Goal: Task Accomplishment & Management: Manage account settings

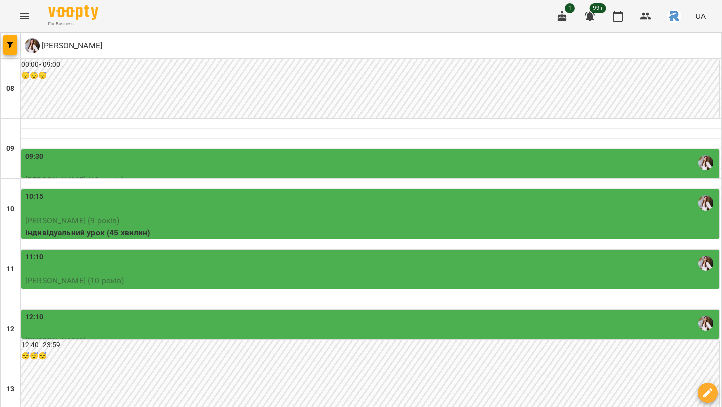
scroll to position [96, 0]
click at [14, 52] on button "button" at bounding box center [10, 45] width 14 height 20
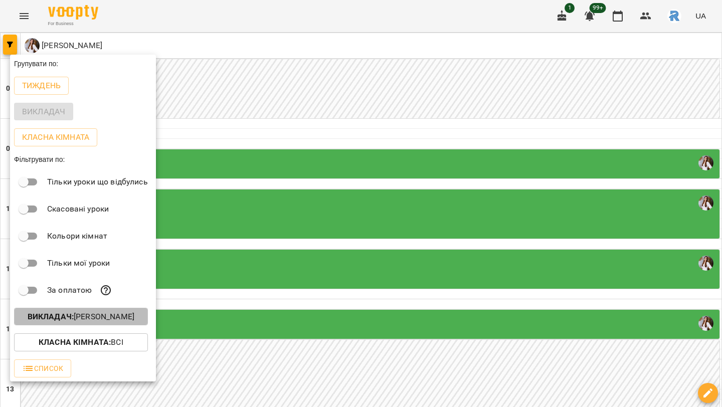
click at [99, 326] on button "Викладач : [PERSON_NAME]" at bounding box center [81, 317] width 134 height 18
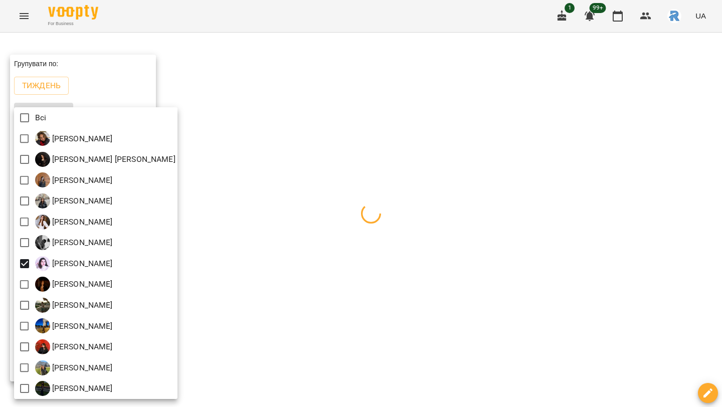
click at [395, 209] on div at bounding box center [361, 203] width 722 height 407
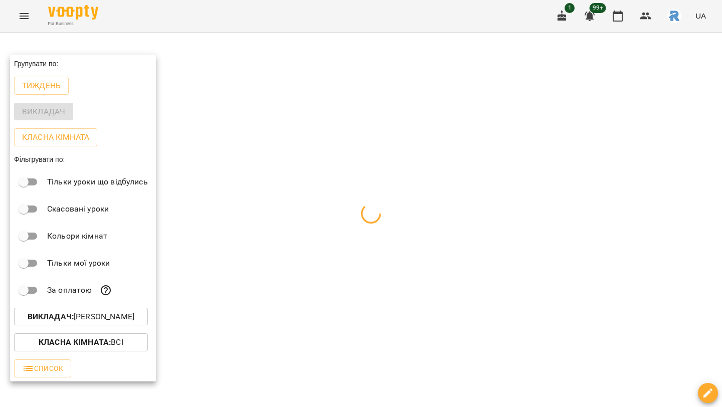
click at [395, 209] on div at bounding box center [361, 203] width 722 height 407
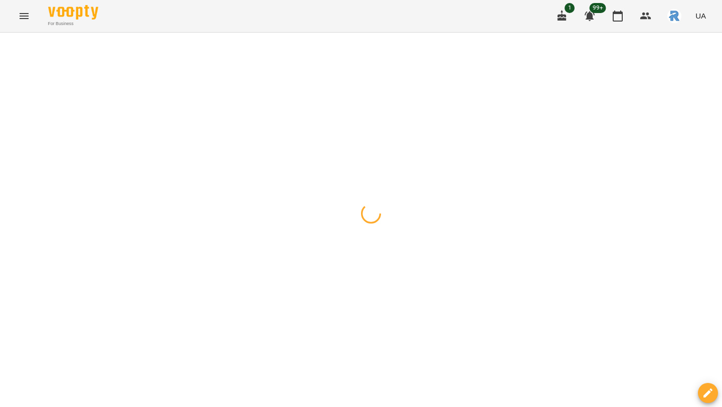
click at [410, 33] on div at bounding box center [361, 33] width 722 height 0
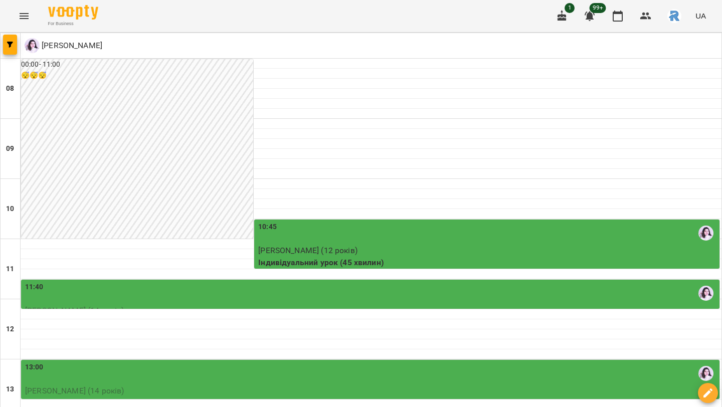
scroll to position [159, 0]
click at [294, 282] on div "11:40" at bounding box center [371, 293] width 693 height 23
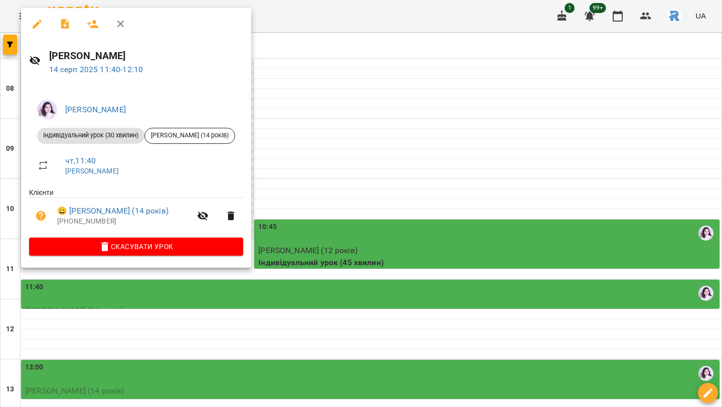
click at [331, 160] on div at bounding box center [361, 203] width 722 height 407
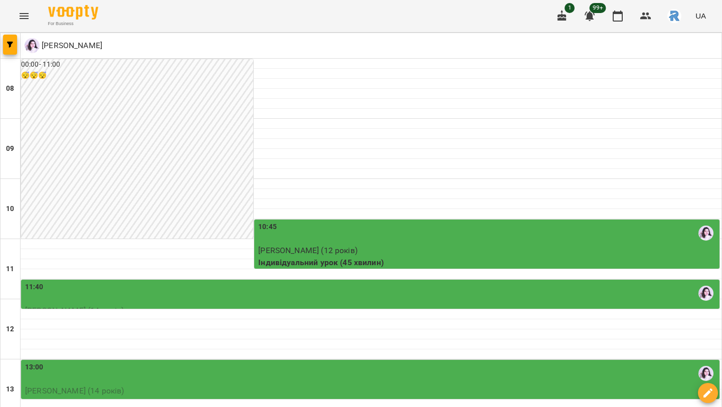
click at [306, 397] on p "Індивідуальний урок (45 хвилин)" at bounding box center [371, 403] width 693 height 12
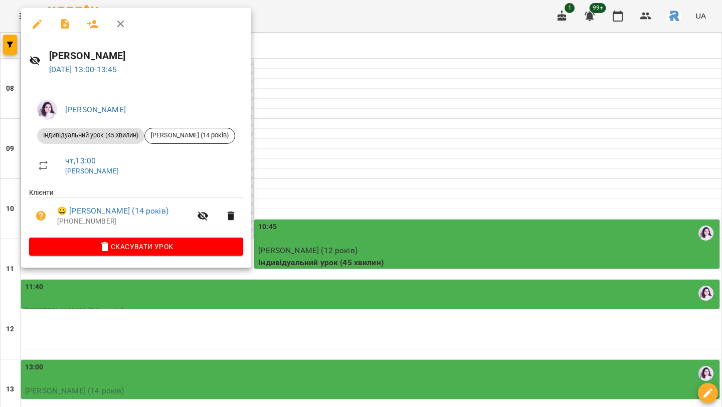
click at [330, 274] on div at bounding box center [361, 203] width 722 height 407
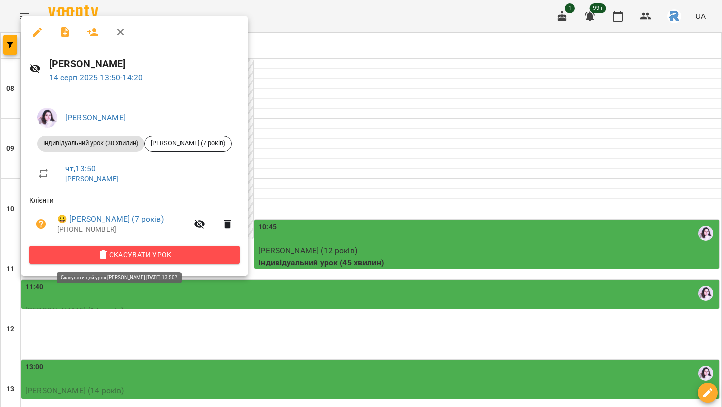
click at [173, 259] on span "Скасувати Урок" at bounding box center [134, 255] width 195 height 12
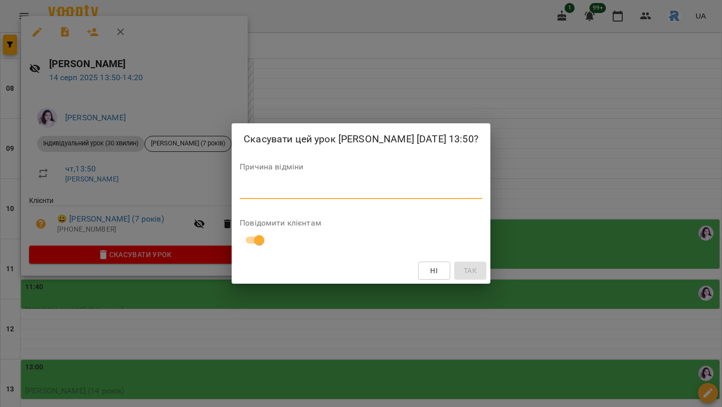
click at [246, 196] on textarea at bounding box center [361, 191] width 243 height 10
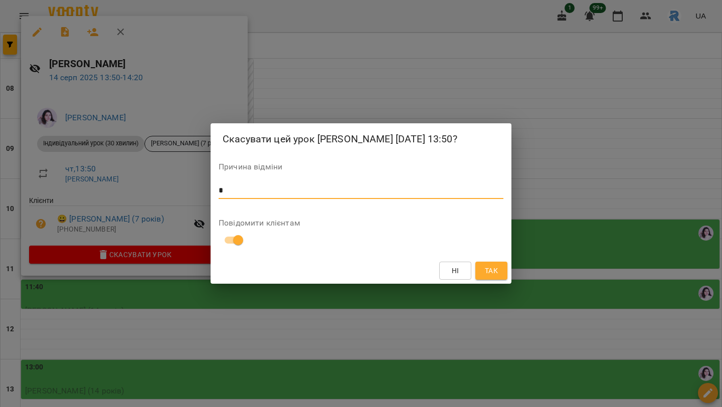
type textarea "*"
click at [488, 270] on button "Так" at bounding box center [492, 271] width 32 height 18
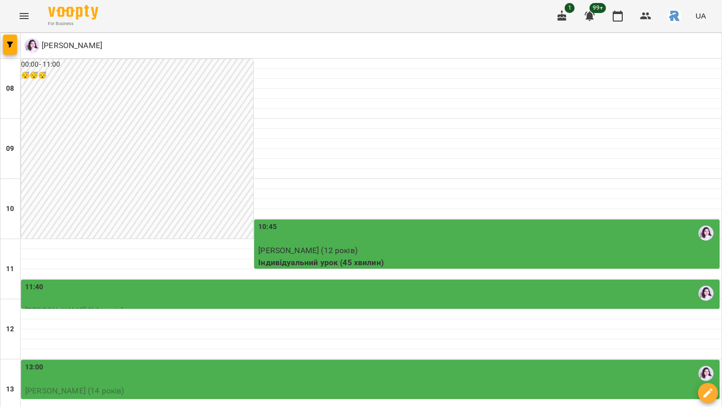
click at [26, 15] on icon "Menu" at bounding box center [24, 16] width 12 height 12
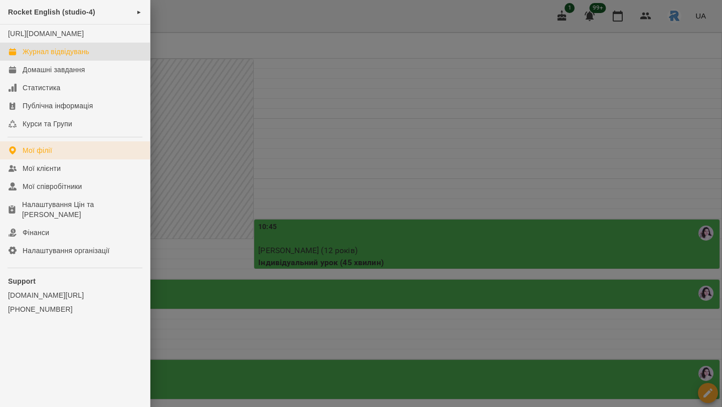
click at [60, 159] on link "Мої філії" at bounding box center [75, 150] width 150 height 18
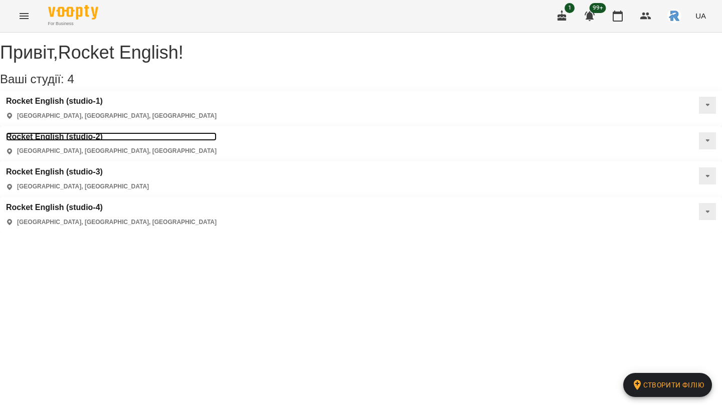
click at [217, 132] on h3 "Rocket English (studio-2)" at bounding box center [111, 136] width 211 height 9
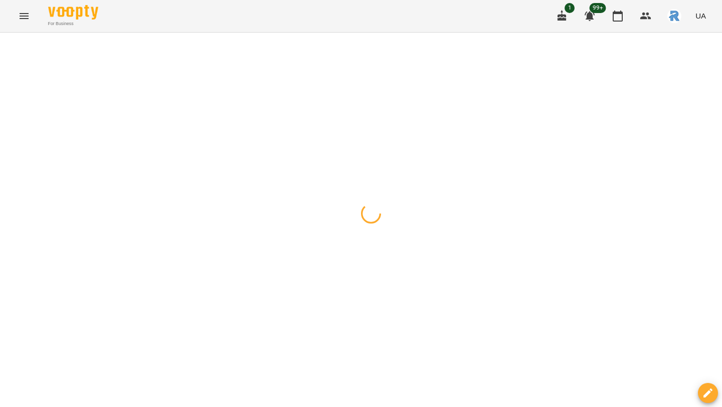
click at [12, 45] on icon "button" at bounding box center [10, 45] width 6 height 6
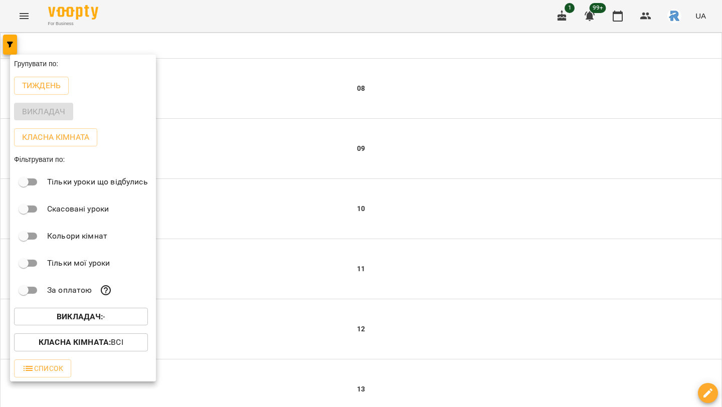
click at [86, 314] on p "Викладач : -" at bounding box center [81, 317] width 49 height 12
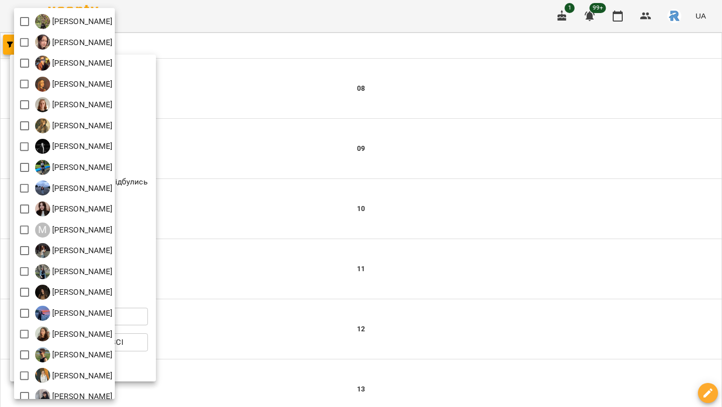
scroll to position [69, 0]
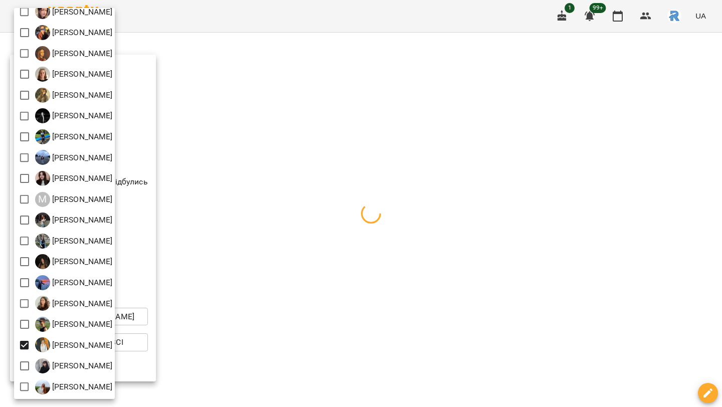
click at [305, 229] on div at bounding box center [361, 203] width 722 height 407
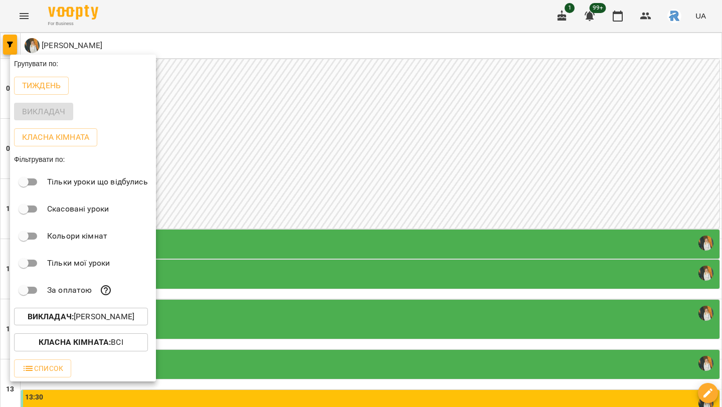
click at [305, 232] on div at bounding box center [361, 203] width 722 height 407
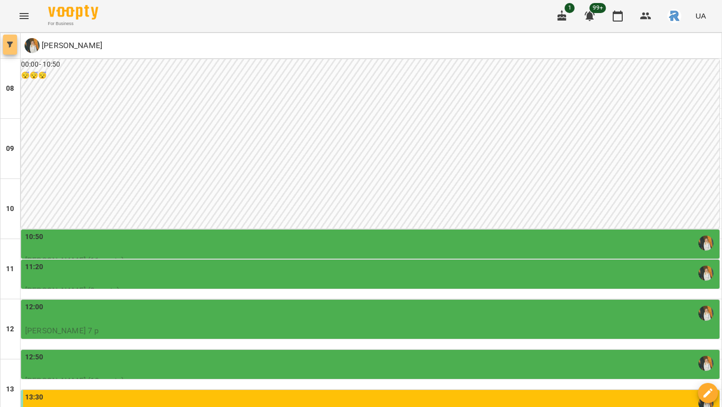
click at [16, 40] on button "button" at bounding box center [10, 45] width 14 height 20
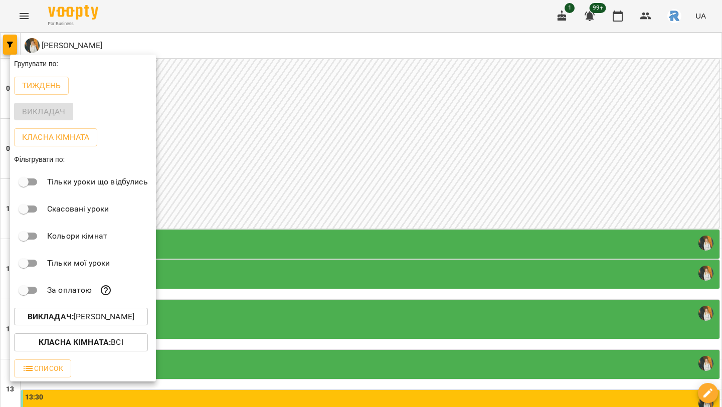
click at [40, 47] on div at bounding box center [361, 203] width 722 height 407
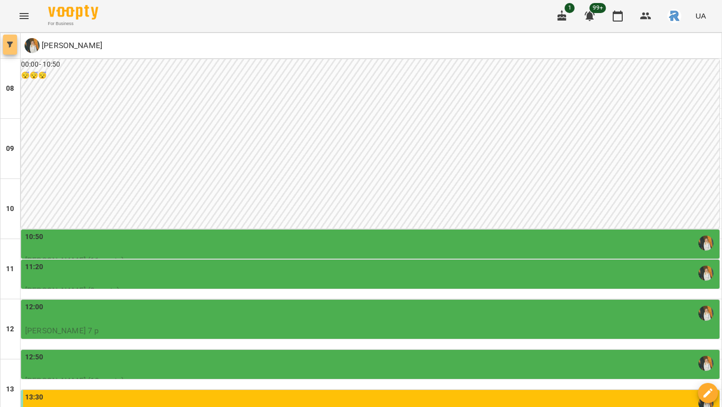
click at [9, 42] on icon "button" at bounding box center [10, 45] width 6 height 6
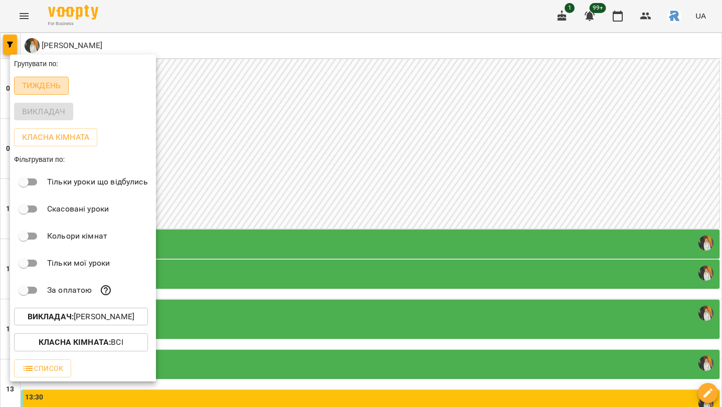
click at [31, 91] on p "Тиждень" at bounding box center [41, 86] width 39 height 12
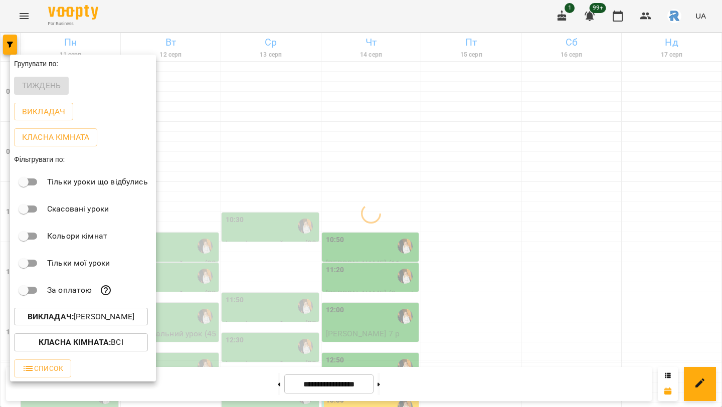
click at [241, 212] on div at bounding box center [361, 203] width 722 height 407
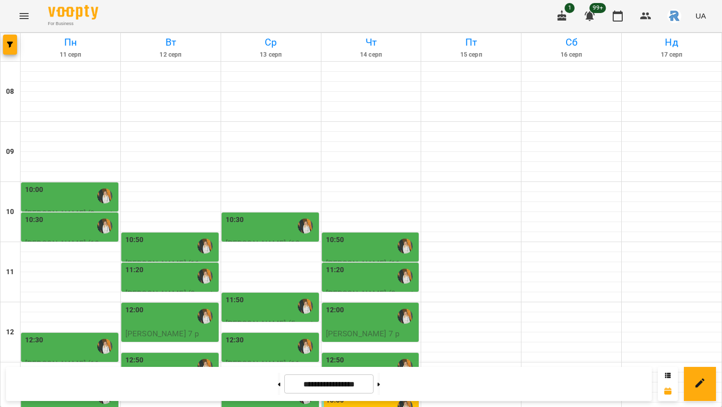
scroll to position [0, 0]
click at [27, 21] on icon "Menu" at bounding box center [24, 16] width 12 height 12
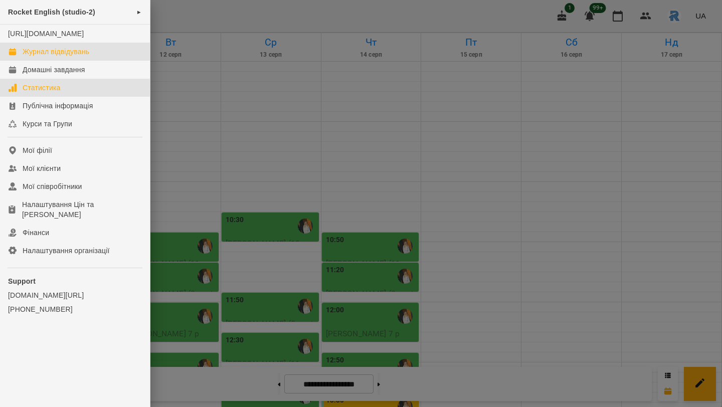
click at [45, 93] on div "Статистика" at bounding box center [42, 88] width 38 height 10
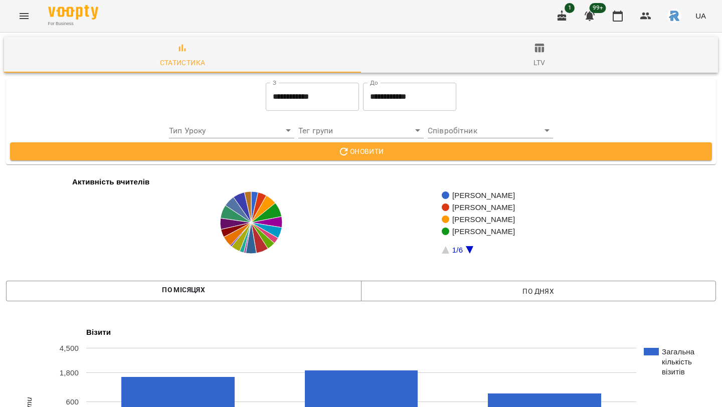
click at [24, 18] on icon "Menu" at bounding box center [24, 16] width 12 height 12
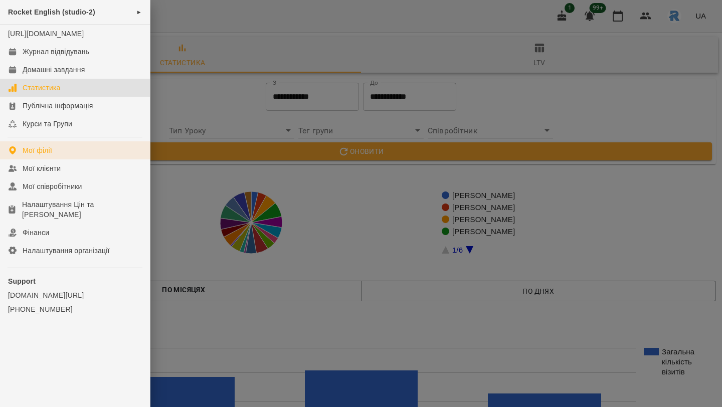
click at [24, 156] on div "Мої філії" at bounding box center [38, 151] width 30 height 10
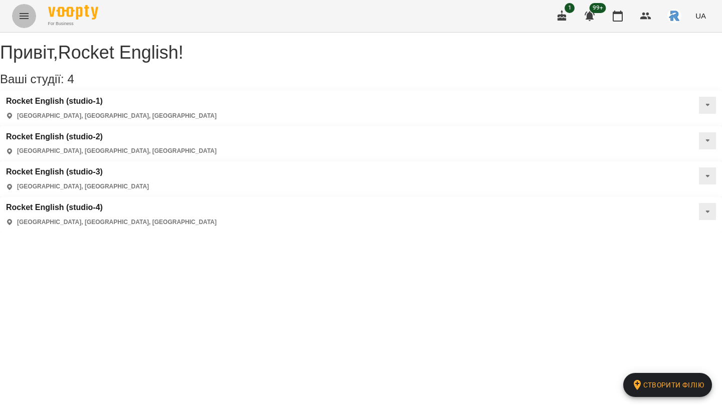
click at [20, 17] on icon "Menu" at bounding box center [24, 16] width 12 height 12
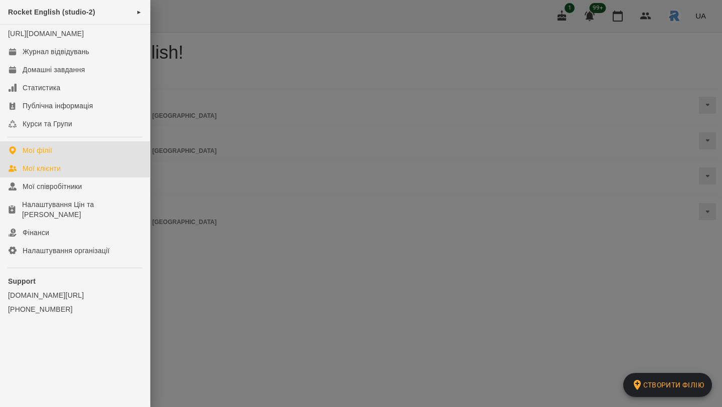
click at [44, 178] on link "Мої клієнти" at bounding box center [75, 169] width 150 height 18
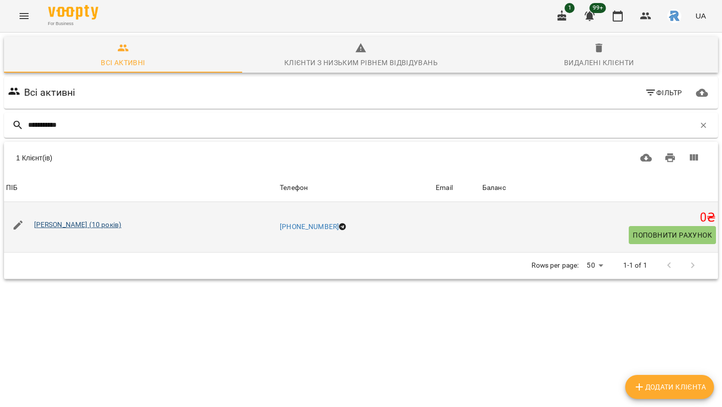
type input "**********"
click at [52, 227] on link "[PERSON_NAME] (10 років)" at bounding box center [78, 225] width 88 height 8
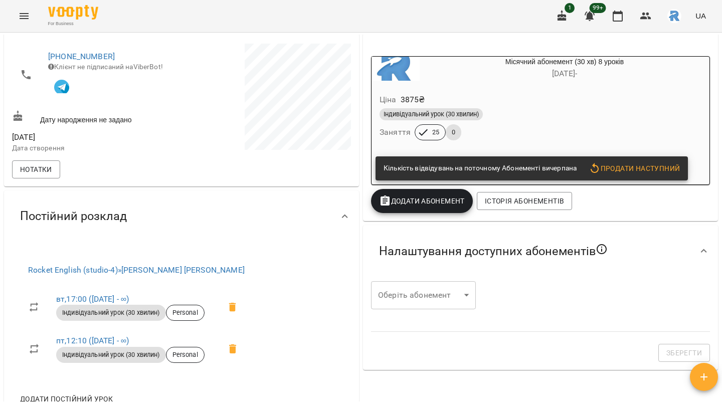
scroll to position [151, 0]
click at [623, 22] on icon "button" at bounding box center [618, 16] width 12 height 12
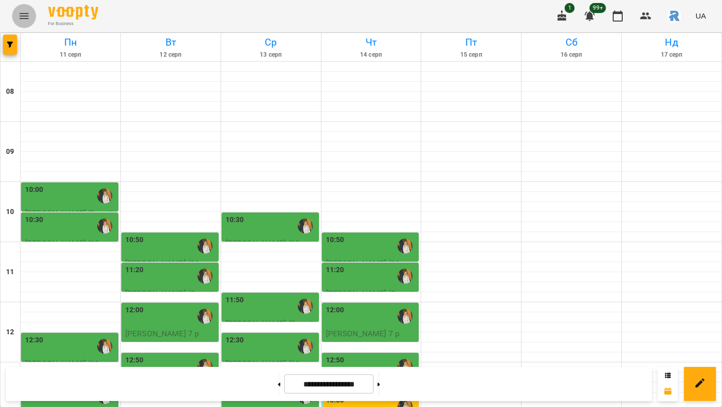
click at [31, 8] on button "Menu" at bounding box center [24, 16] width 24 height 24
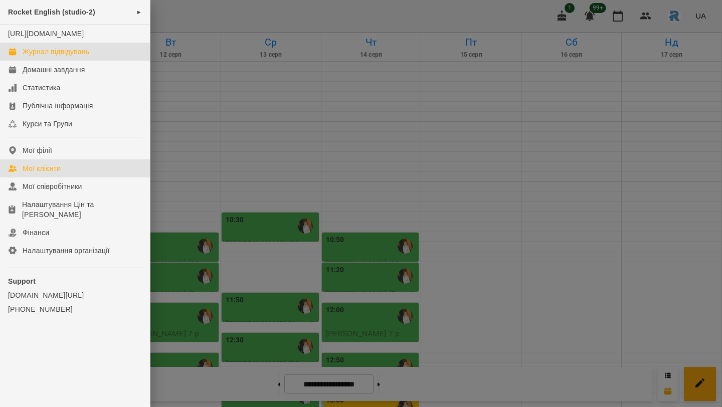
click at [68, 178] on link "Мої клієнти" at bounding box center [75, 169] width 150 height 18
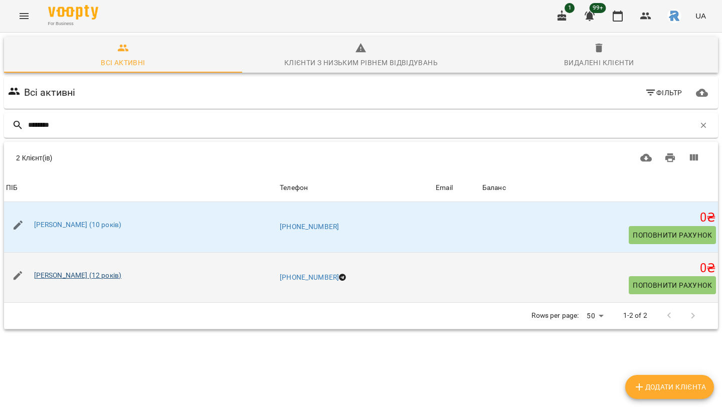
type input "********"
click at [85, 274] on link "[PERSON_NAME] (12 років)" at bounding box center [78, 275] width 88 height 8
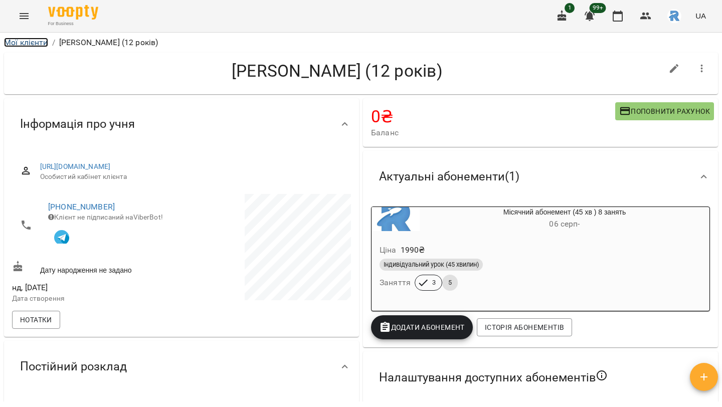
click at [30, 40] on link "Мої клієнти" at bounding box center [26, 43] width 44 height 10
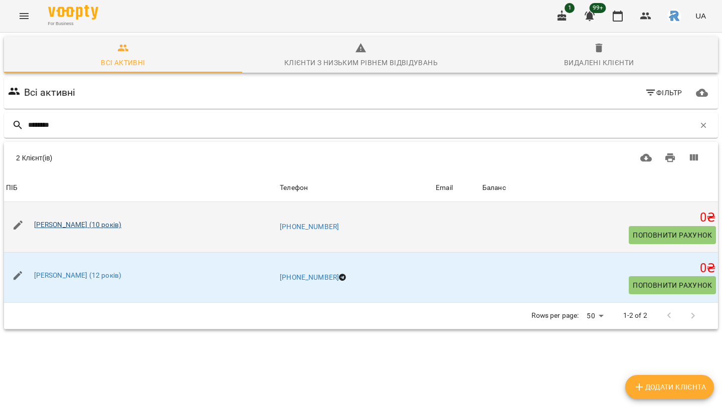
type input "********"
click at [62, 225] on link "[PERSON_NAME] (10 років)" at bounding box center [78, 225] width 88 height 8
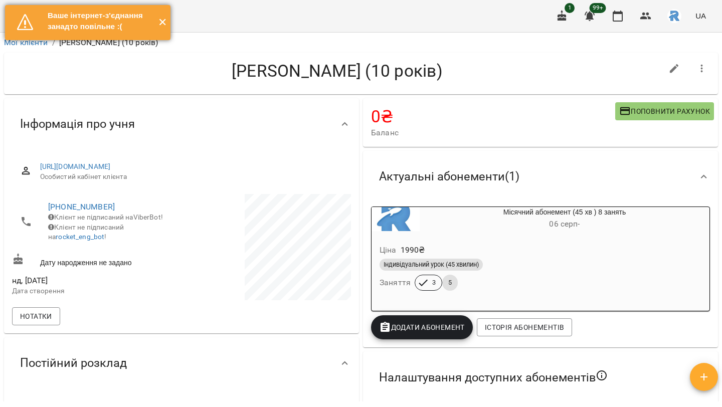
click at [163, 22] on button "✕" at bounding box center [162, 22] width 17 height 35
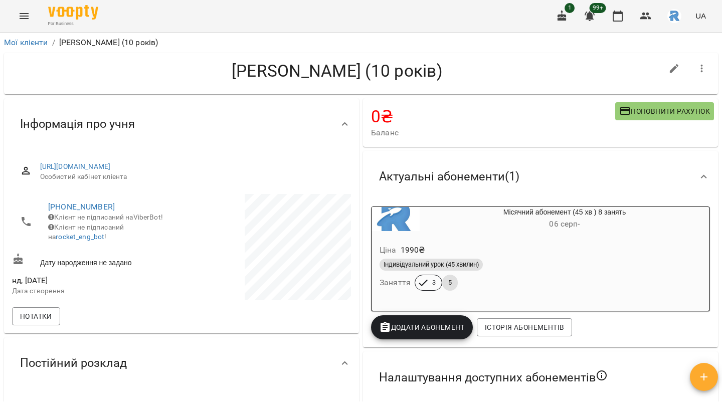
click at [36, 16] on button "Menu" at bounding box center [24, 16] width 24 height 24
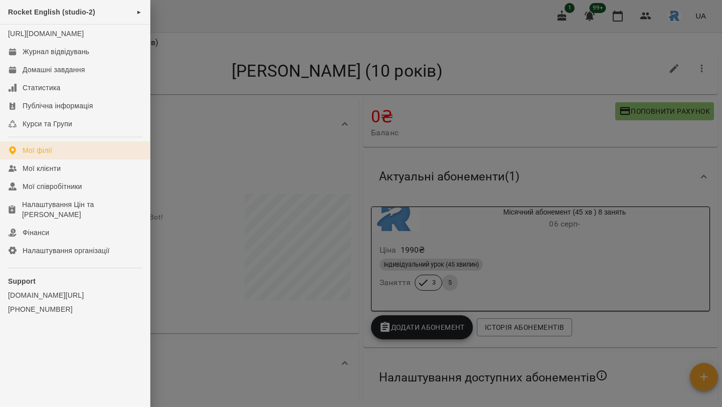
click at [25, 156] on div "Мої філії" at bounding box center [38, 151] width 30 height 10
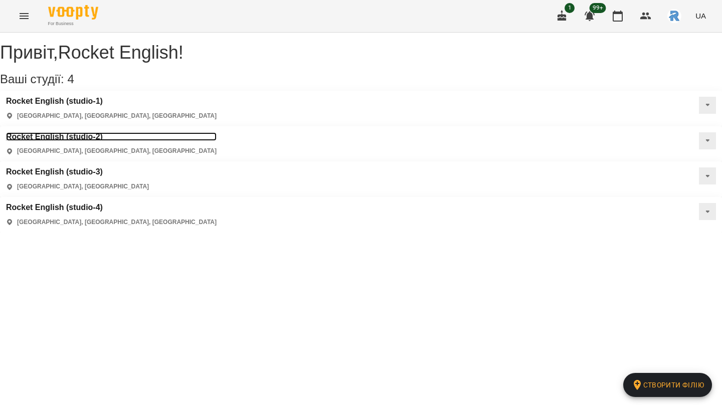
click at [217, 132] on h3 "Rocket English (studio-2)" at bounding box center [111, 136] width 211 height 9
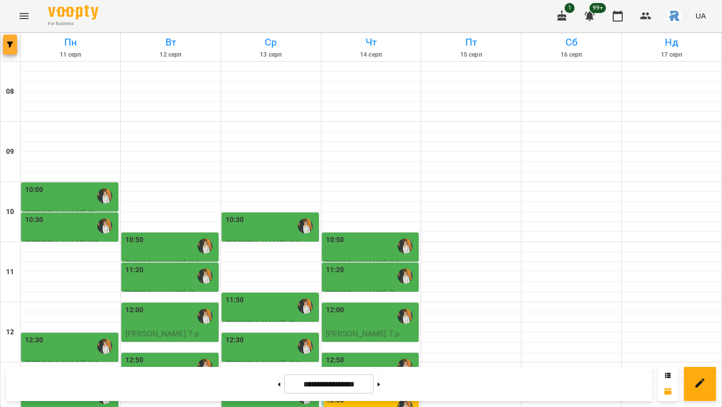
click at [14, 52] on button "button" at bounding box center [10, 45] width 14 height 20
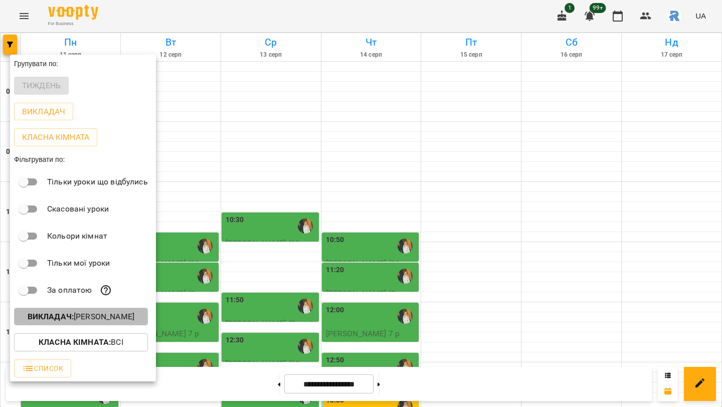
click at [134, 326] on button "Викладач : [PERSON_NAME]" at bounding box center [81, 317] width 134 height 18
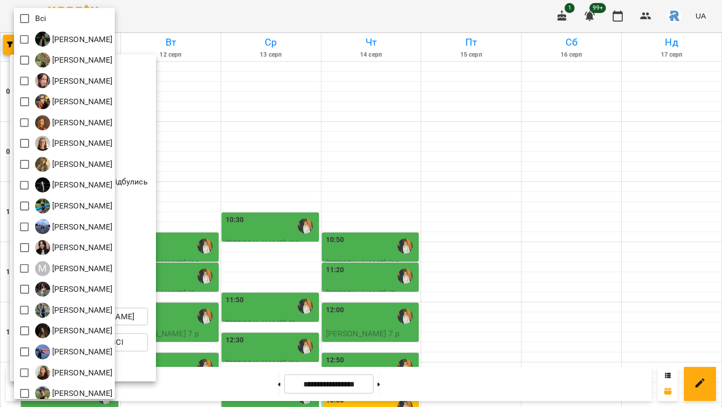
click at [224, 168] on div at bounding box center [361, 203] width 722 height 407
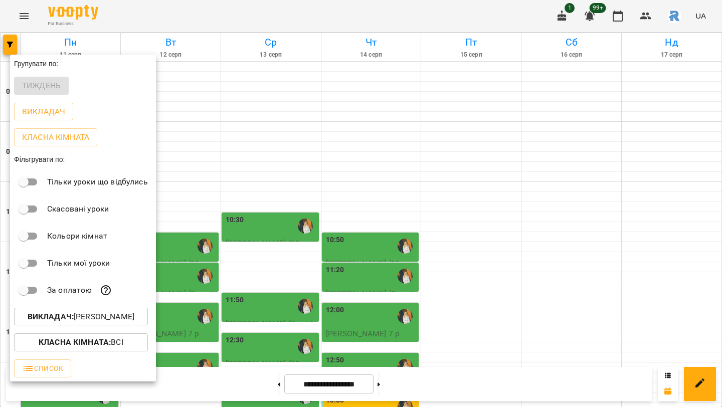
click at [26, 12] on div at bounding box center [361, 203] width 722 height 407
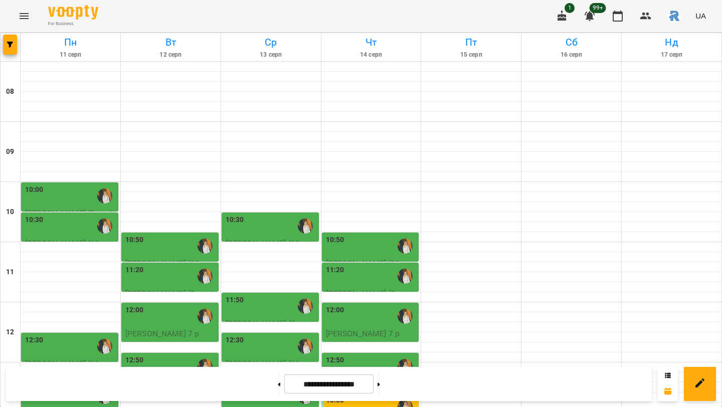
click at [26, 13] on icon "Menu" at bounding box center [24, 16] width 9 height 6
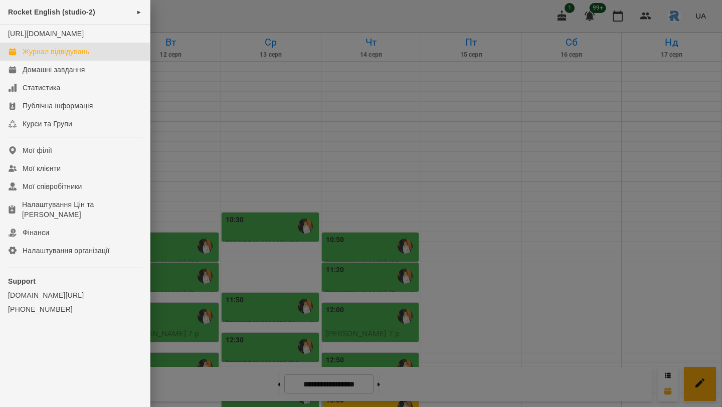
click at [42, 150] on ul "Rocket English (studio-2) ► [URL][DOMAIN_NAME] Журнал відвідувань Домашні завда…" at bounding box center [75, 181] width 150 height 363
click at [43, 155] on link "Мої філії" at bounding box center [75, 150] width 150 height 18
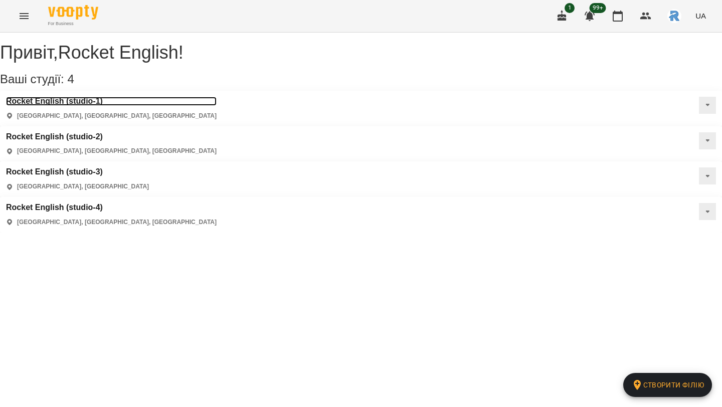
click at [58, 106] on h3 "Rocket English (studio-1)" at bounding box center [111, 101] width 211 height 9
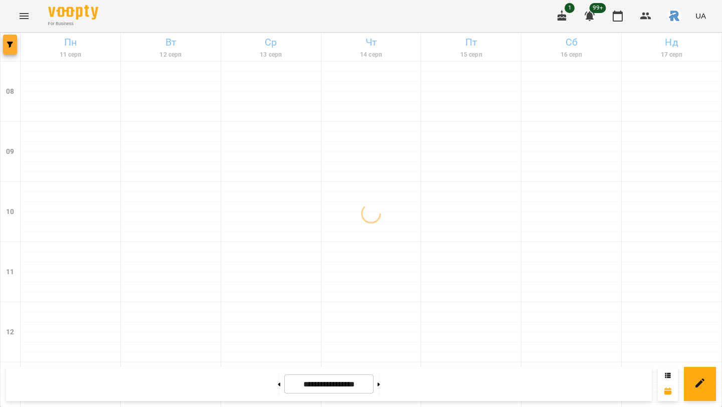
click at [8, 41] on button "button" at bounding box center [10, 45] width 14 height 20
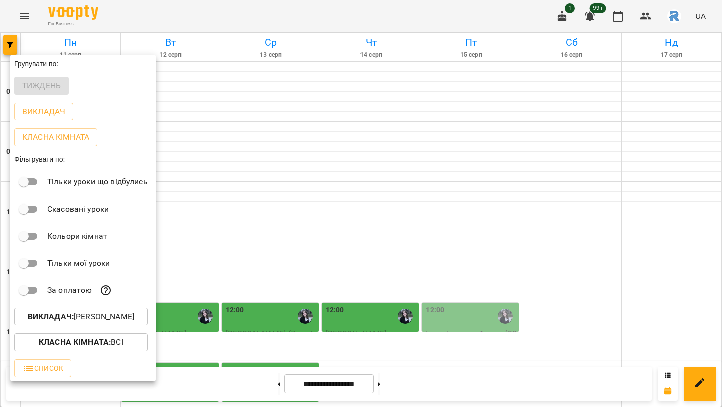
click at [78, 322] on p "Викладач : [PERSON_NAME]" at bounding box center [81, 317] width 107 height 12
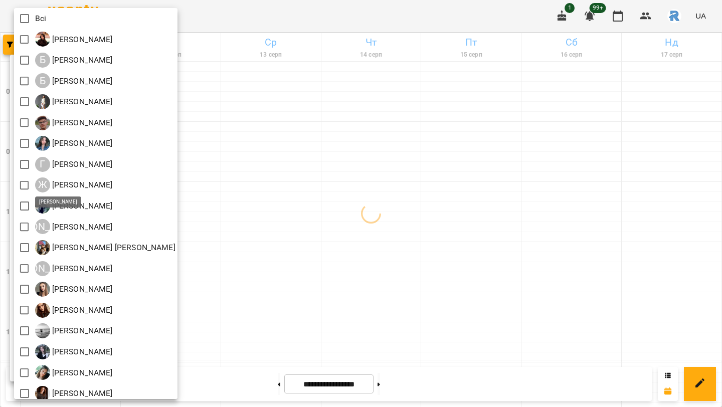
scroll to position [19, 0]
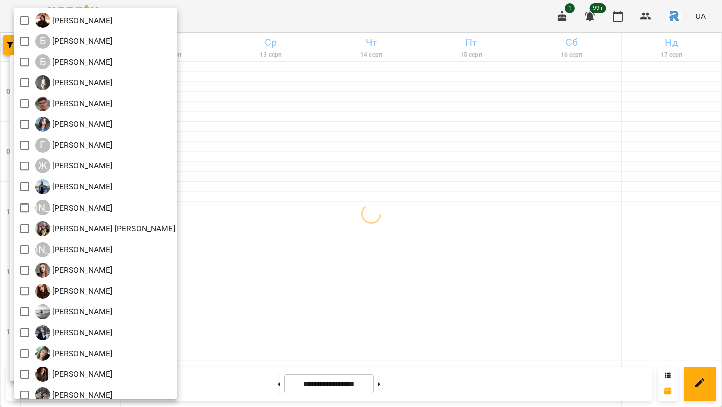
click at [350, 283] on div at bounding box center [361, 203] width 722 height 407
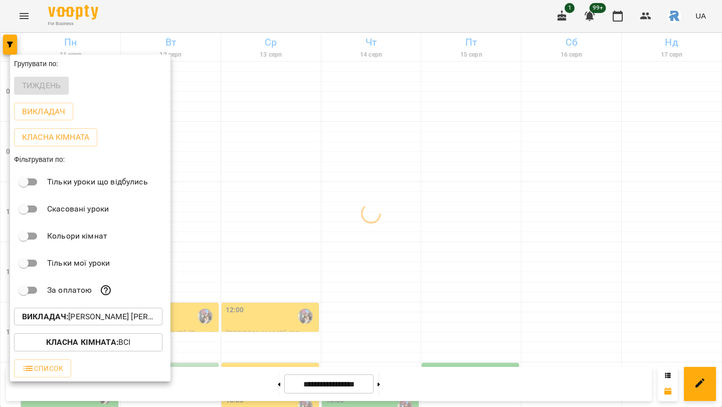
click at [394, 292] on div at bounding box center [361, 203] width 722 height 407
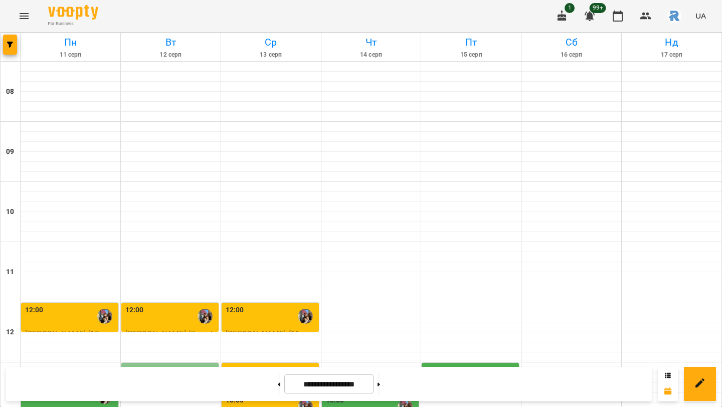
scroll to position [276, 0]
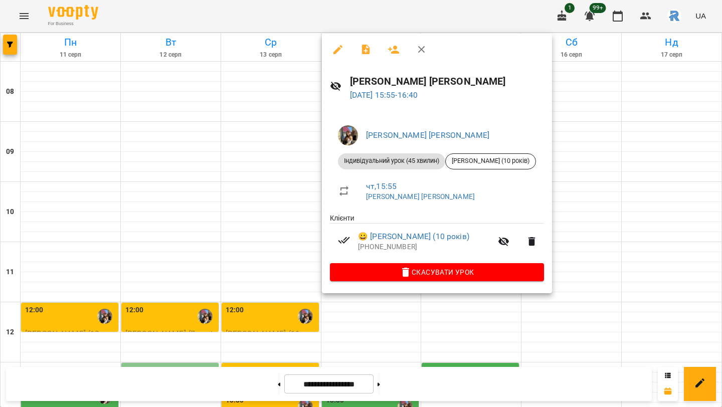
click at [418, 273] on span "Скасувати Урок" at bounding box center [437, 272] width 198 height 12
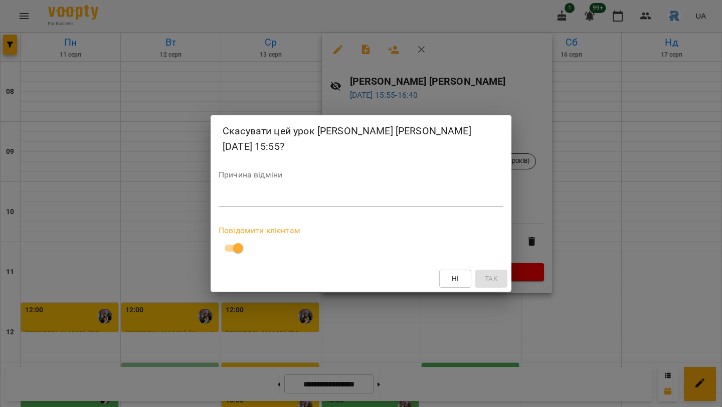
click at [233, 201] on textarea at bounding box center [361, 199] width 285 height 10
type textarea "*"
click at [489, 280] on span "Так" at bounding box center [491, 279] width 13 height 12
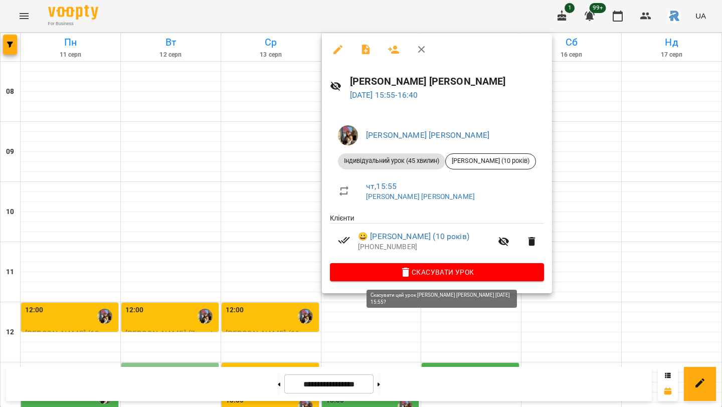
click at [409, 277] on icon "button" at bounding box center [405, 272] width 7 height 9
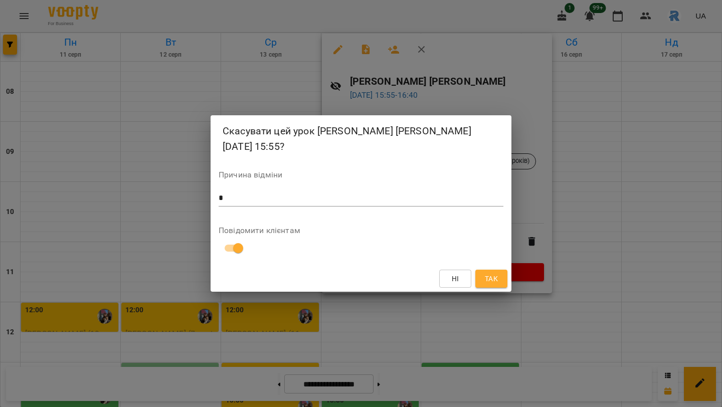
click at [486, 275] on span "Так" at bounding box center [491, 279] width 13 height 12
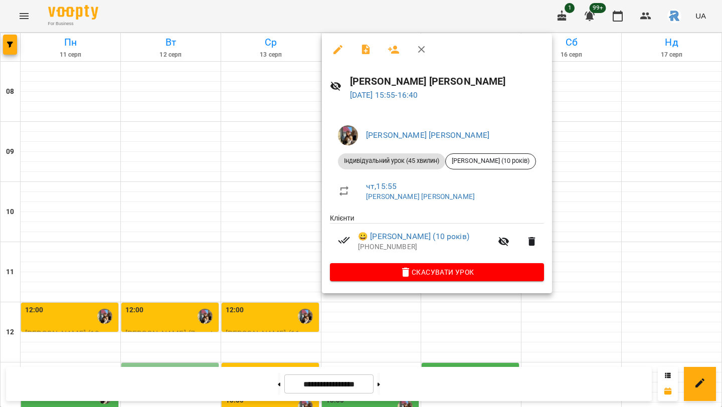
click at [377, 314] on div at bounding box center [361, 203] width 722 height 407
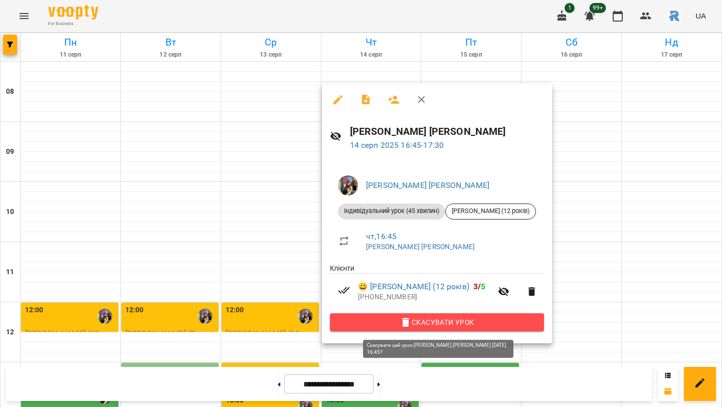
click at [363, 322] on span "Скасувати Урок" at bounding box center [437, 323] width 198 height 12
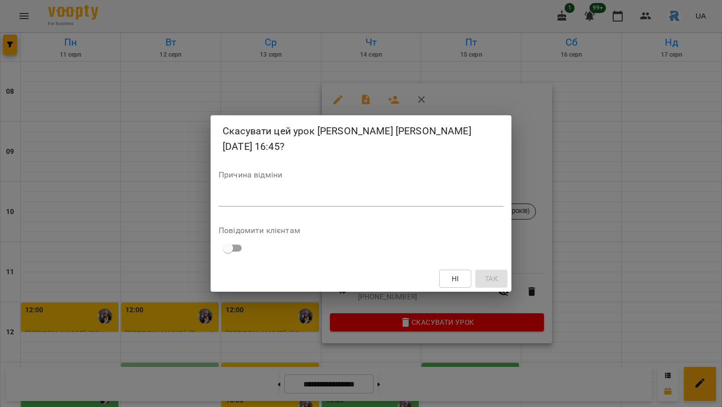
click at [227, 239] on span at bounding box center [228, 248] width 19 height 19
click at [226, 202] on textarea at bounding box center [361, 199] width 285 height 10
type textarea "*"
click at [489, 271] on button "Так" at bounding box center [492, 279] width 32 height 18
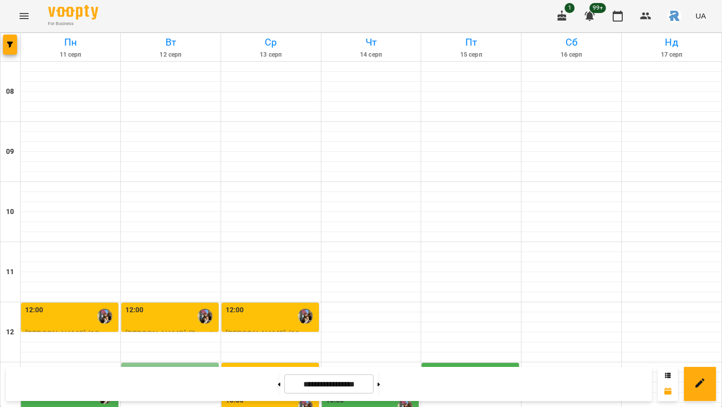
scroll to position [0, 0]
click at [11, 40] on button "button" at bounding box center [10, 45] width 14 height 20
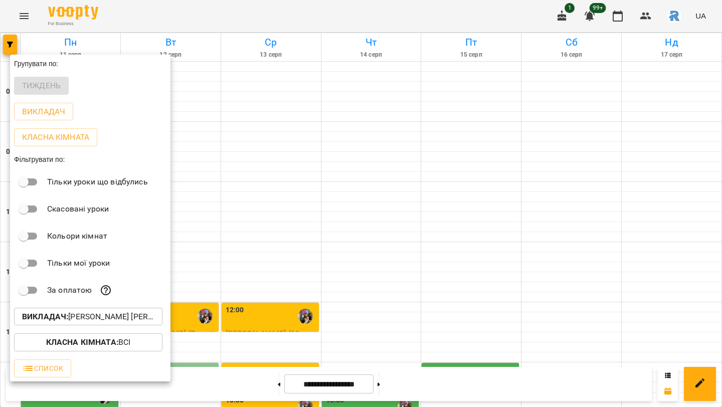
click at [213, 188] on div at bounding box center [361, 203] width 722 height 407
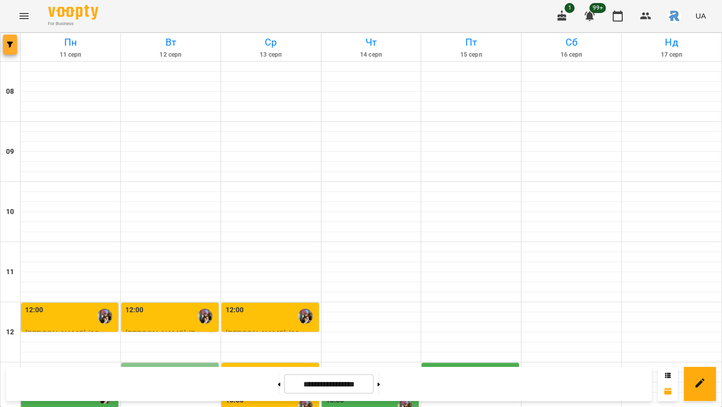
click at [11, 42] on icon "button" at bounding box center [10, 45] width 6 height 6
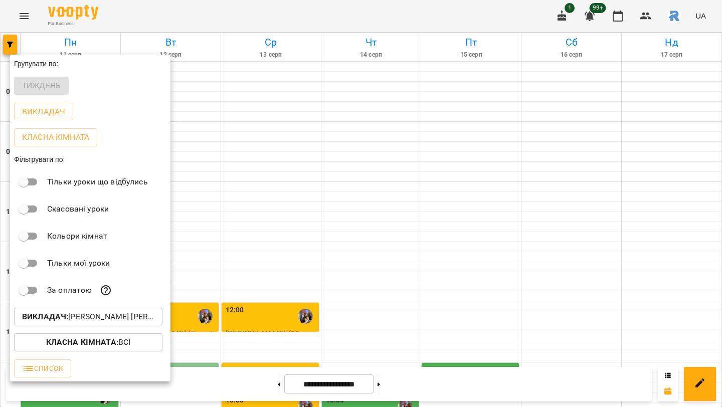
click at [177, 89] on div at bounding box center [361, 203] width 722 height 407
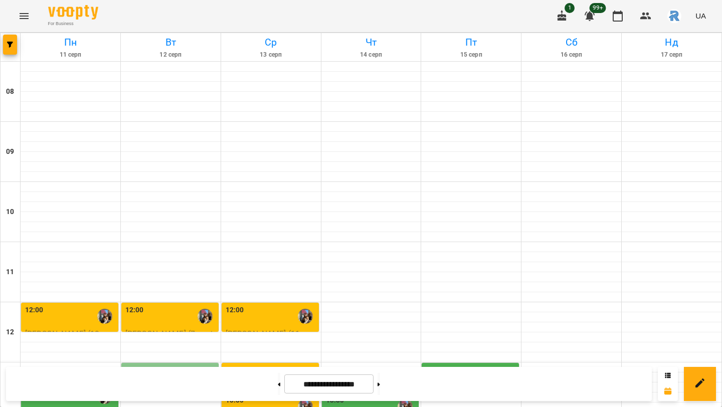
click at [25, 19] on icon "Menu" at bounding box center [24, 16] width 12 height 12
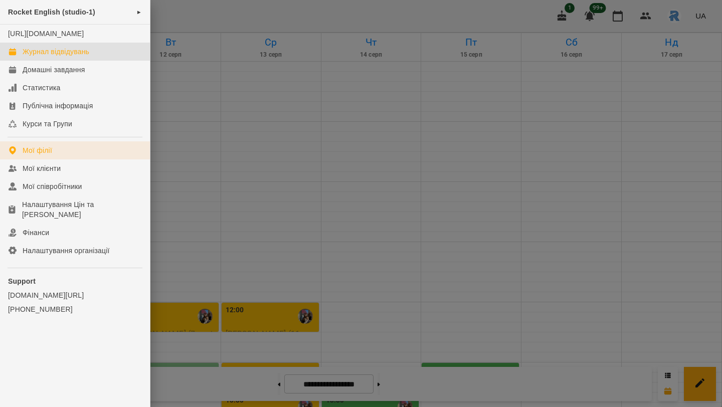
click at [43, 154] on link "Мої філії" at bounding box center [75, 150] width 150 height 18
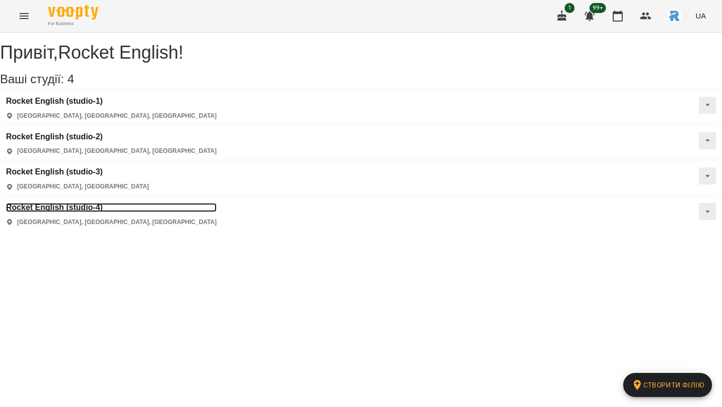
click at [61, 203] on h3 "Rocket English (studio-4)" at bounding box center [111, 207] width 211 height 9
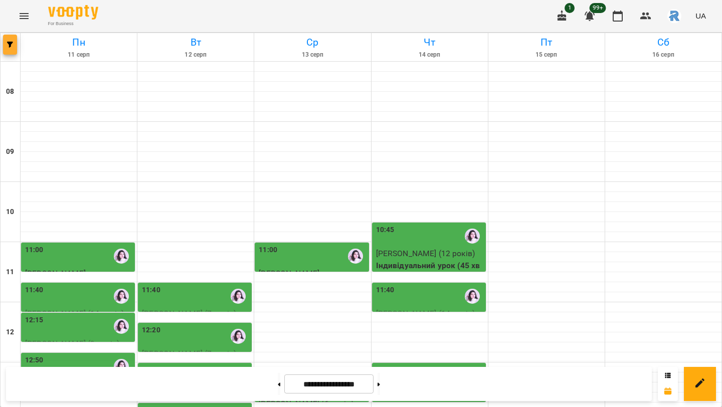
click at [14, 47] on span "button" at bounding box center [10, 45] width 14 height 6
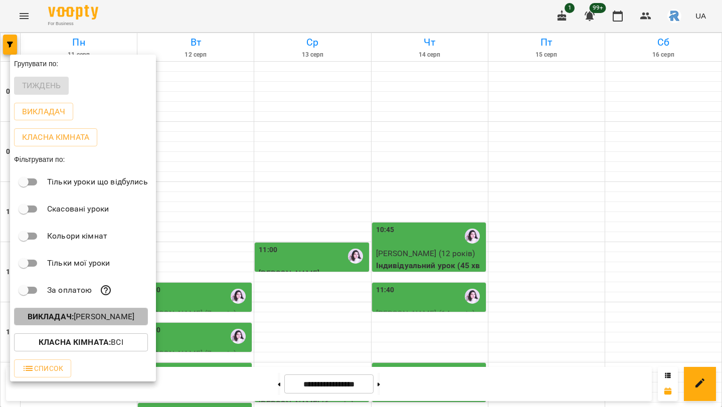
click at [134, 316] on p "Викладач : [PERSON_NAME]" at bounding box center [81, 317] width 107 height 12
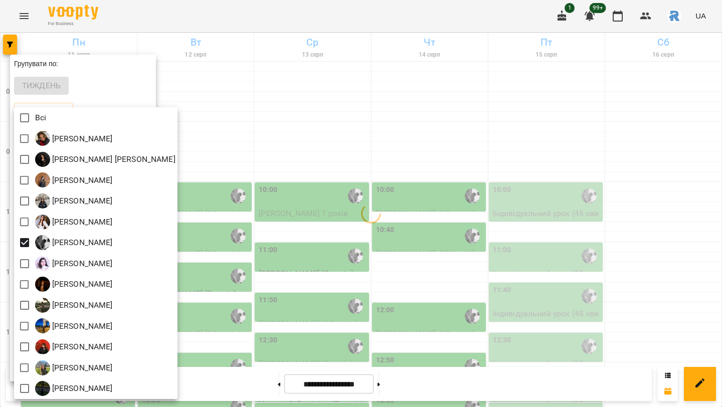
click at [343, 223] on div at bounding box center [361, 203] width 722 height 407
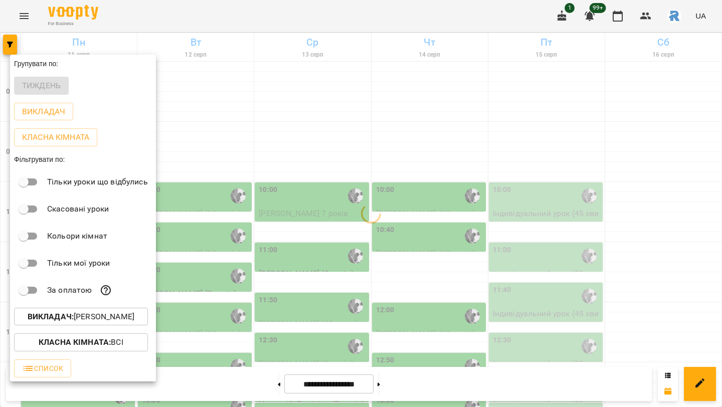
click at [343, 223] on div at bounding box center [361, 203] width 722 height 407
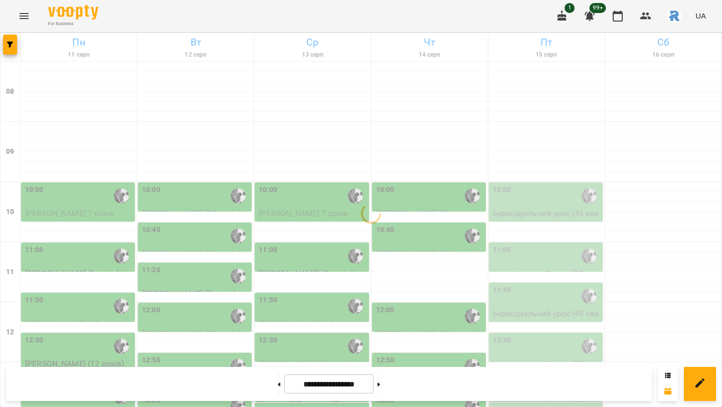
scroll to position [191, 0]
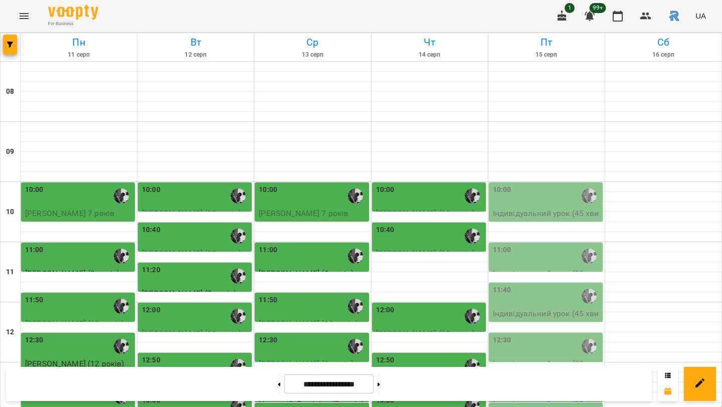
click at [428, 395] on div "13:30" at bounding box center [430, 406] width 108 height 23
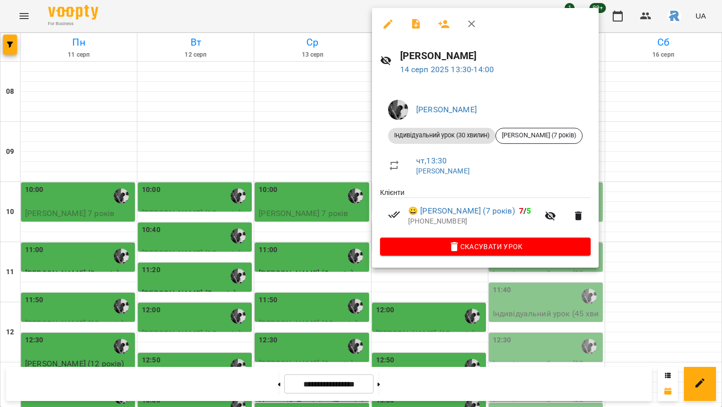
click at [330, 202] on div at bounding box center [361, 203] width 722 height 407
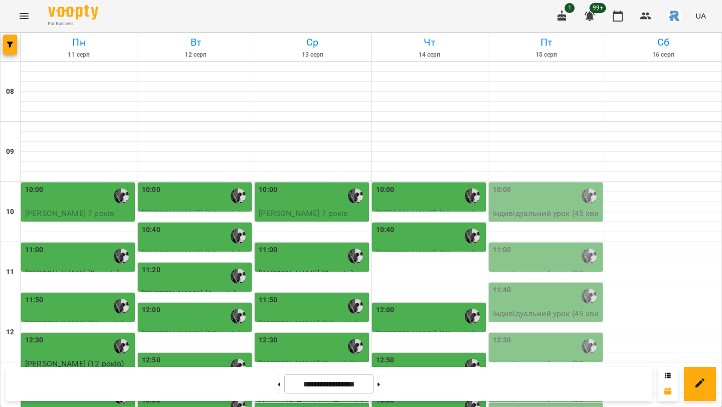
scroll to position [216, 0]
click at [414, 395] on div "13:30" at bounding box center [430, 406] width 108 height 23
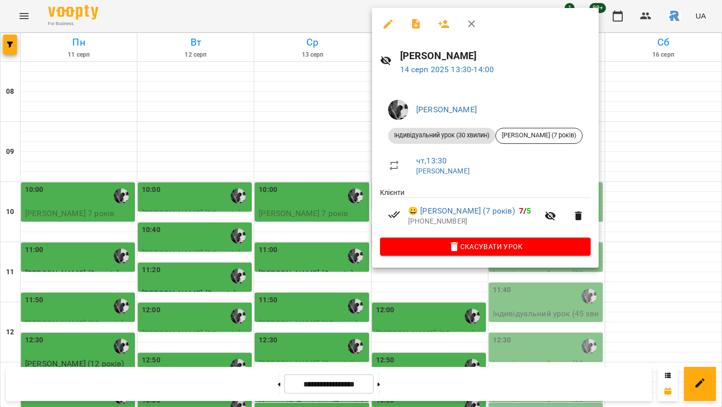
click at [381, 24] on button "button" at bounding box center [388, 24] width 24 height 24
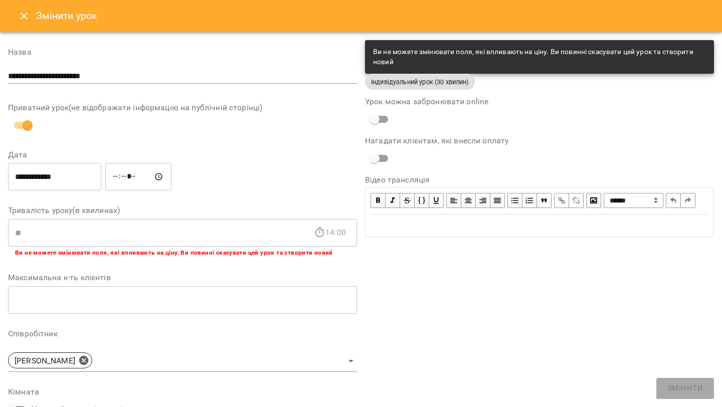
click at [119, 182] on input "*****" at bounding box center [138, 177] width 66 height 28
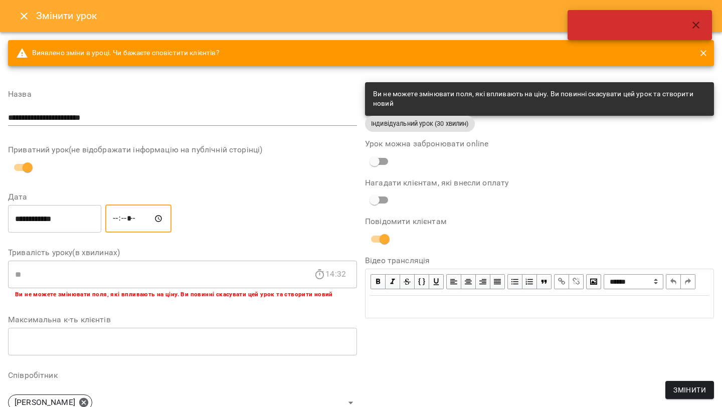
type input "*****"
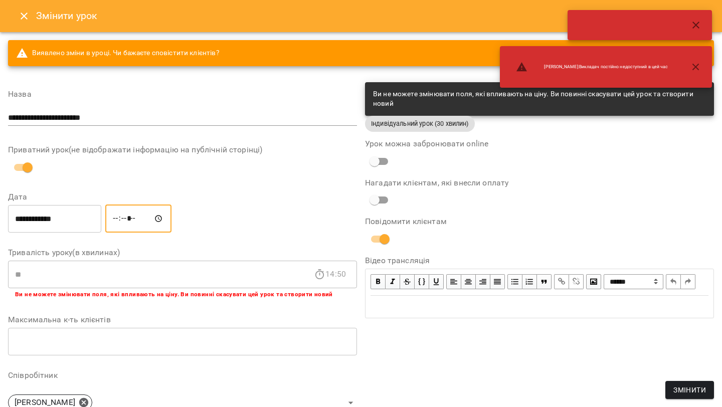
click at [81, 219] on input "**********" at bounding box center [54, 219] width 93 height 28
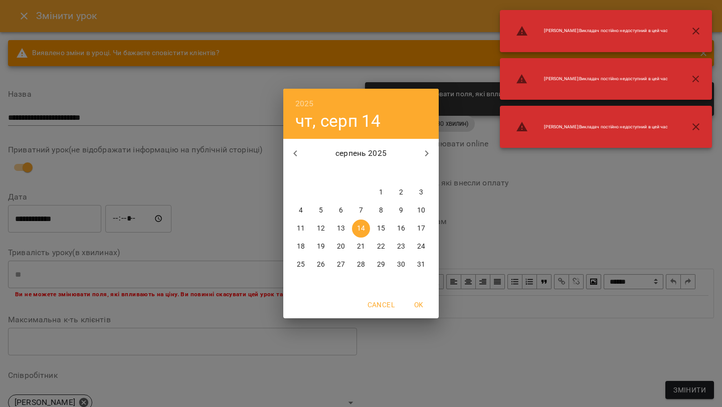
click at [380, 229] on p "15" at bounding box center [381, 229] width 8 height 10
type input "**********"
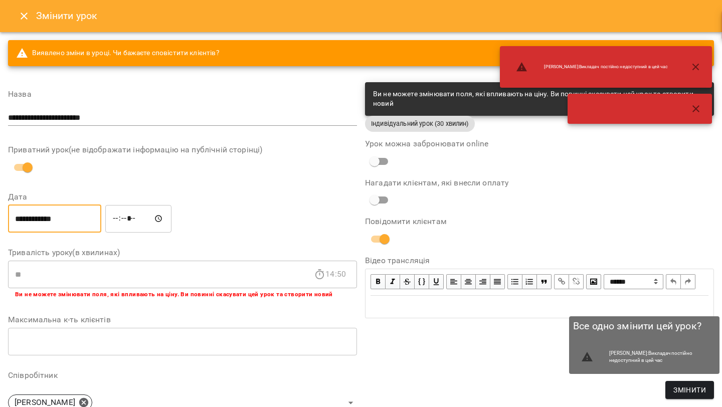
click at [682, 393] on span "Змінити" at bounding box center [690, 390] width 33 height 12
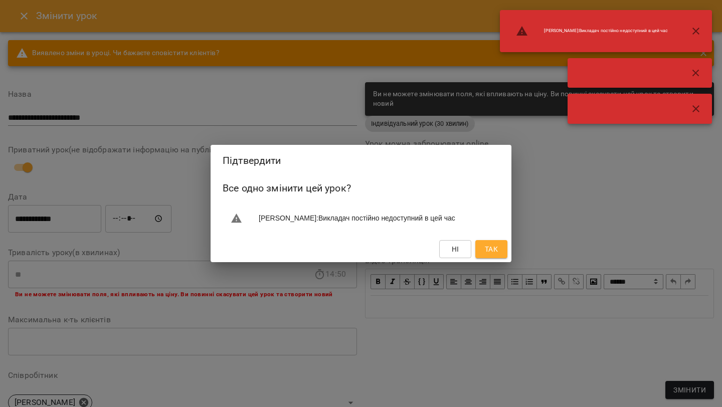
click at [488, 248] on button "Так" at bounding box center [492, 249] width 32 height 18
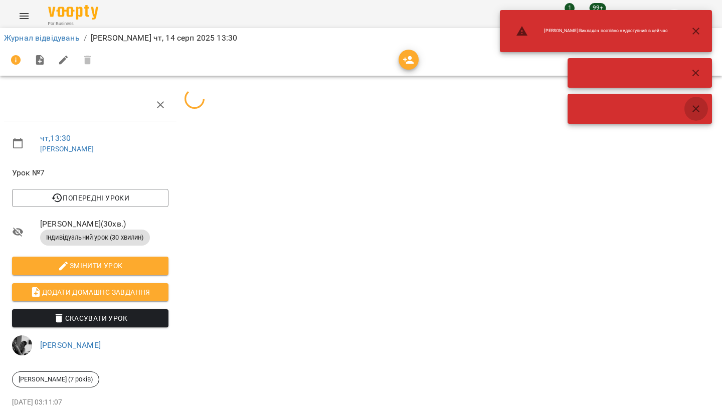
click at [696, 106] on icon "button" at bounding box center [696, 109] width 12 height 12
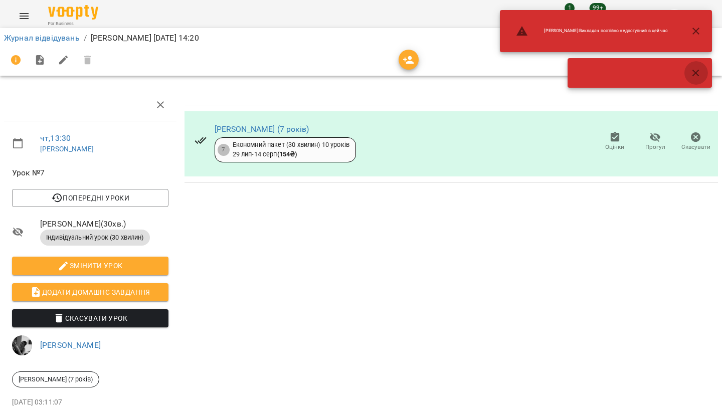
click at [697, 79] on button "button" at bounding box center [696, 73] width 24 height 24
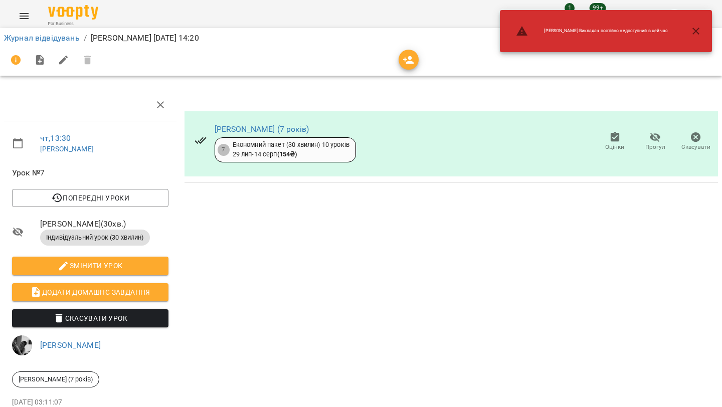
click at [701, 29] on icon "button" at bounding box center [696, 31] width 12 height 12
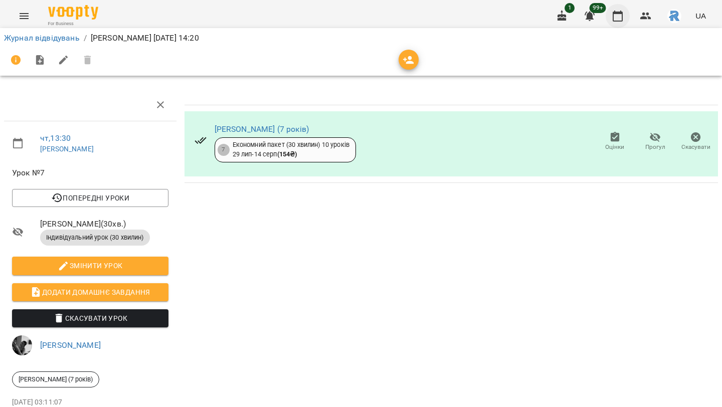
click at [623, 14] on icon "button" at bounding box center [618, 16] width 10 height 11
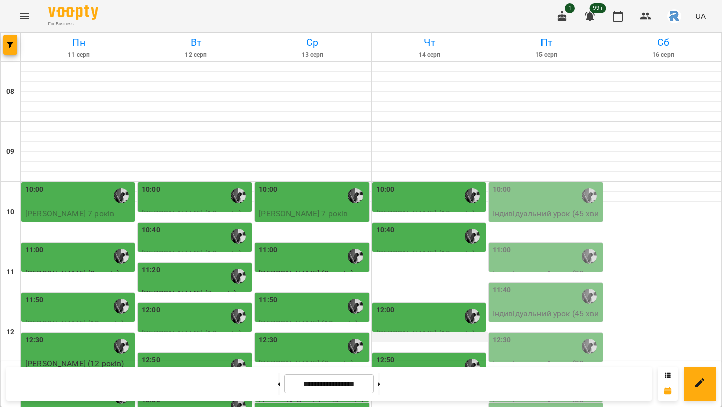
scroll to position [96, 0]
click at [8, 45] on icon "button" at bounding box center [10, 45] width 6 height 6
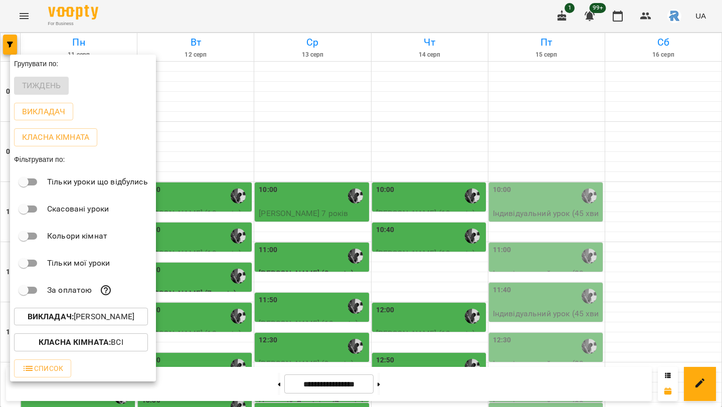
click at [131, 323] on p "Викладач : [PERSON_NAME]" at bounding box center [81, 317] width 107 height 12
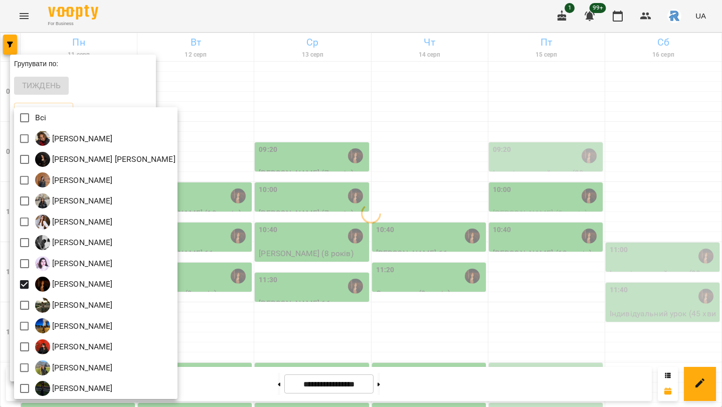
click at [295, 228] on div at bounding box center [361, 203] width 722 height 407
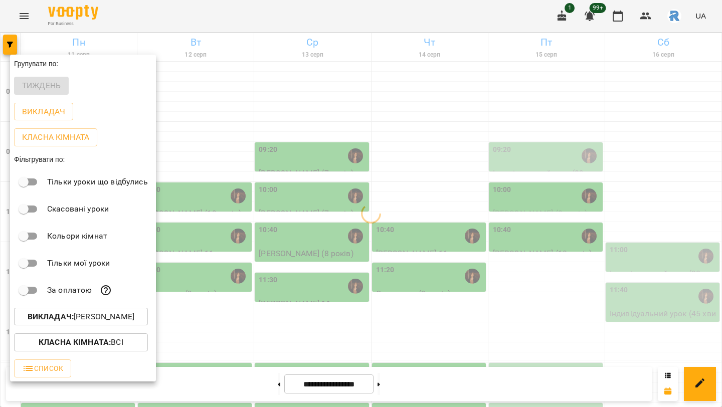
click at [296, 228] on div at bounding box center [361, 203] width 722 height 407
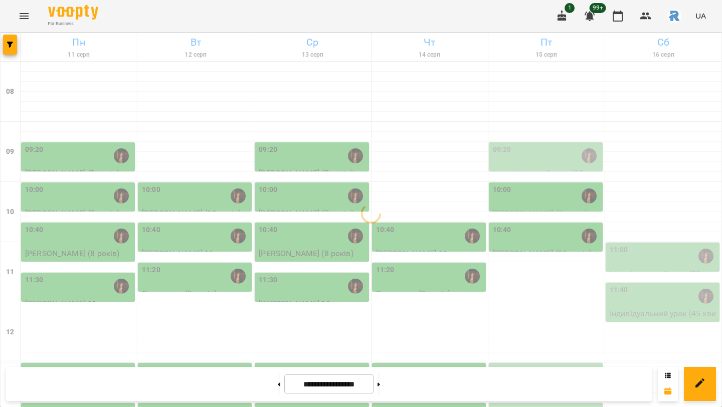
scroll to position [227, 0]
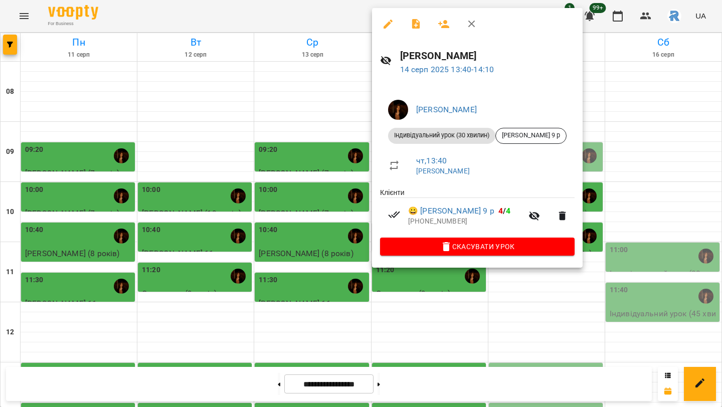
click at [261, 182] on div at bounding box center [361, 203] width 722 height 407
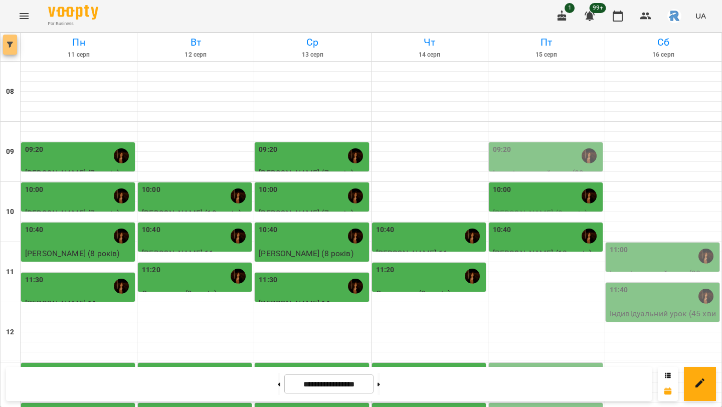
click at [13, 37] on button "button" at bounding box center [10, 45] width 14 height 20
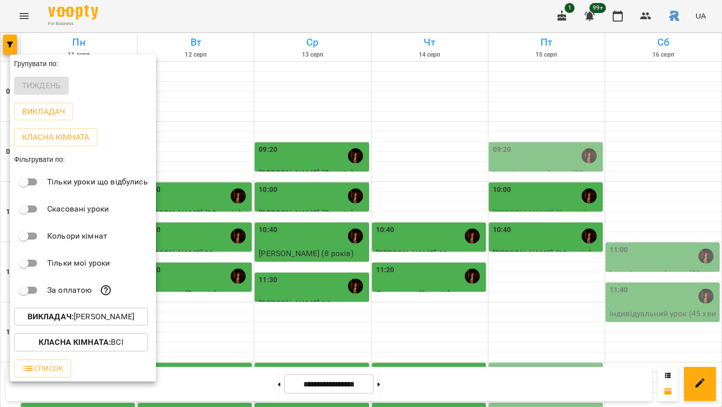
click at [81, 330] on div "Викладач : [PERSON_NAME]" at bounding box center [83, 317] width 146 height 26
click at [81, 322] on p "Викладач : [PERSON_NAME]" at bounding box center [81, 317] width 107 height 12
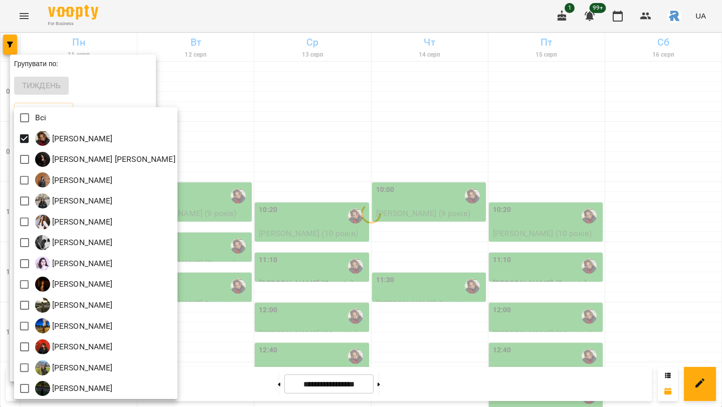
click at [275, 170] on div at bounding box center [361, 203] width 722 height 407
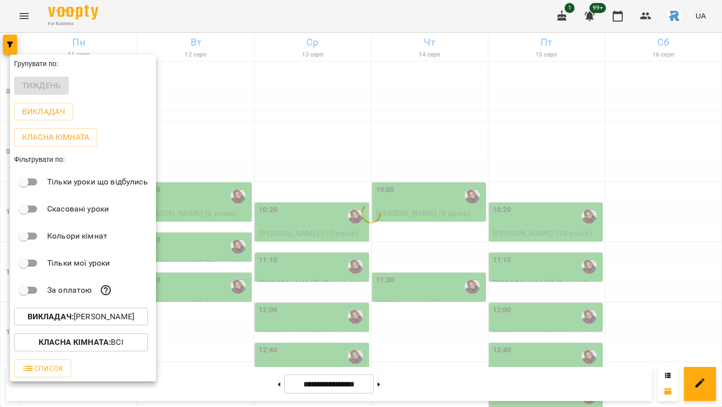
click at [275, 170] on div at bounding box center [361, 203] width 722 height 407
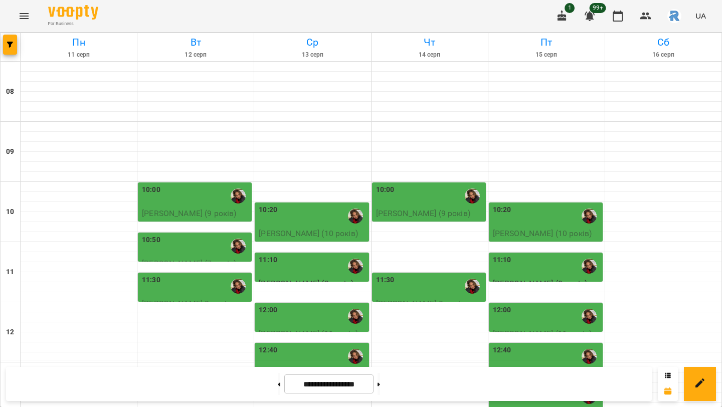
scroll to position [31, 0]
click at [380, 382] on button at bounding box center [379, 384] width 3 height 22
type input "**********"
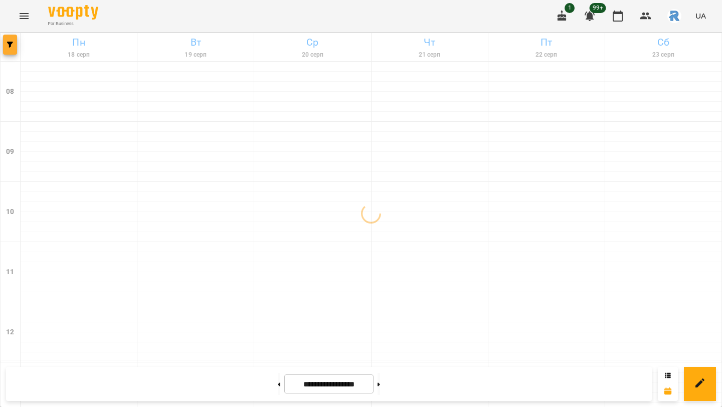
click at [13, 44] on icon "button" at bounding box center [10, 45] width 6 height 6
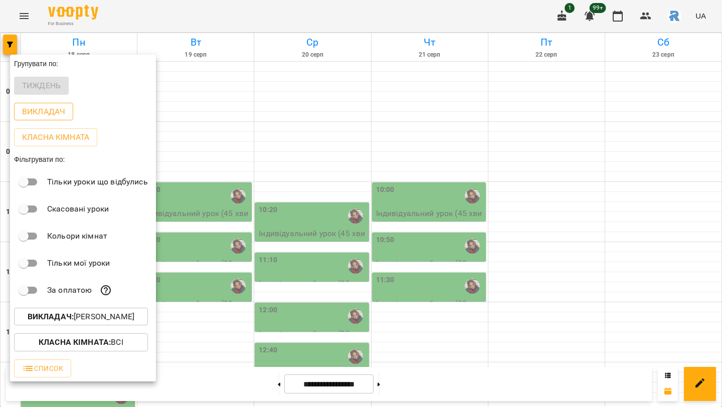
click at [25, 112] on p "Викладач" at bounding box center [43, 112] width 43 height 12
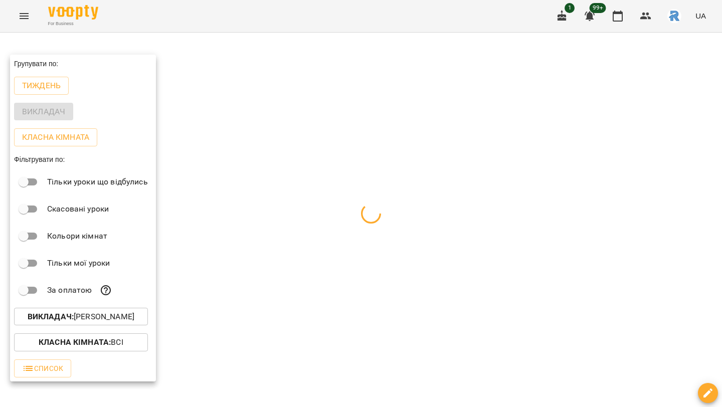
click at [394, 233] on div at bounding box center [361, 203] width 722 height 407
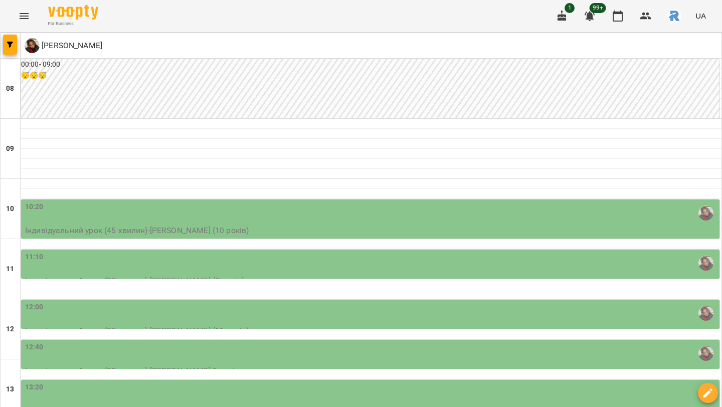
scroll to position [178, 0]
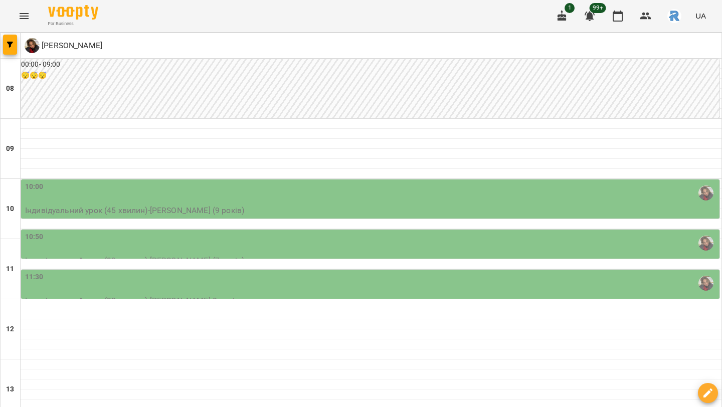
scroll to position [152, 0]
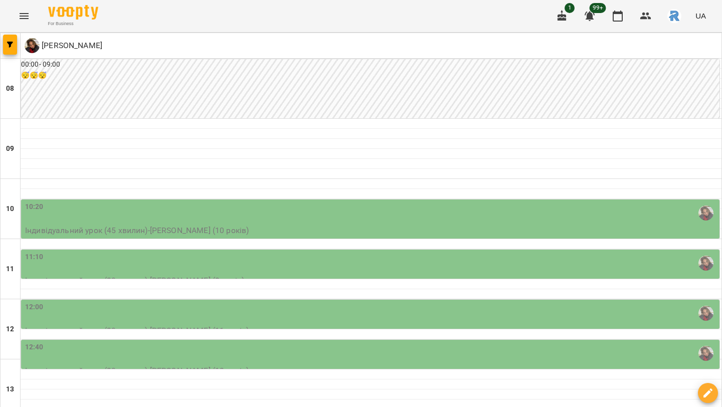
scroll to position [269, 0]
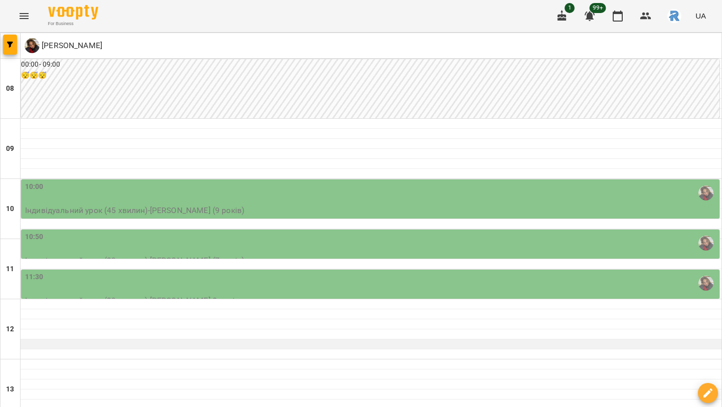
scroll to position [244, 0]
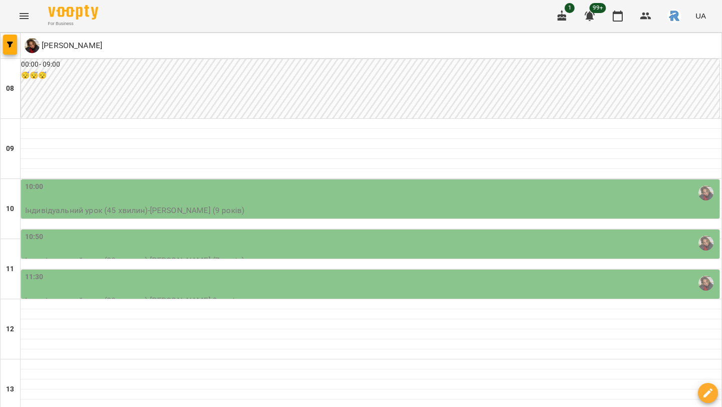
click at [323, 272] on div "11:30" at bounding box center [371, 283] width 693 height 23
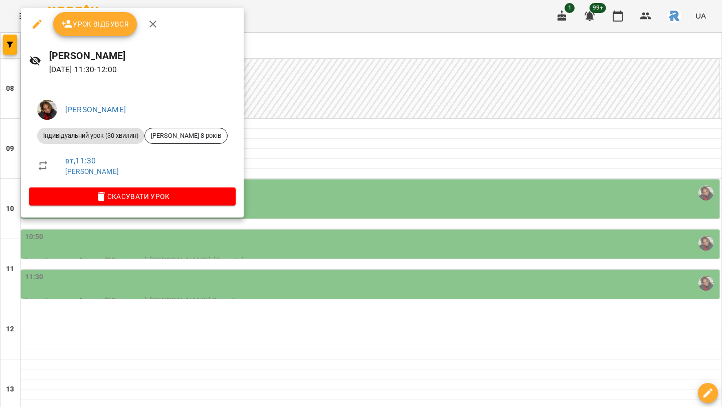
click at [366, 171] on div at bounding box center [361, 203] width 722 height 407
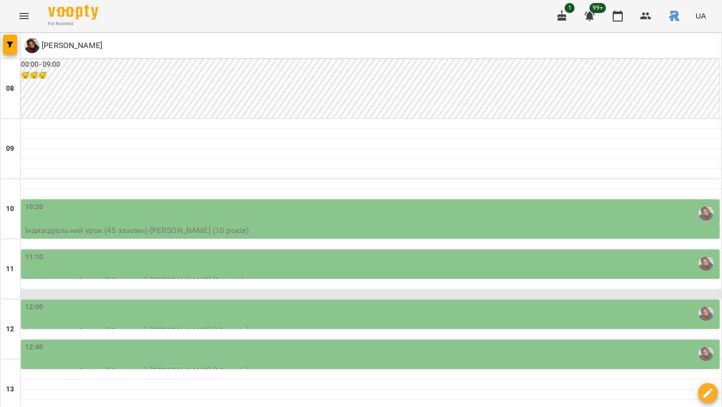
scroll to position [34, 0]
